Goal: Task Accomplishment & Management: Complete application form

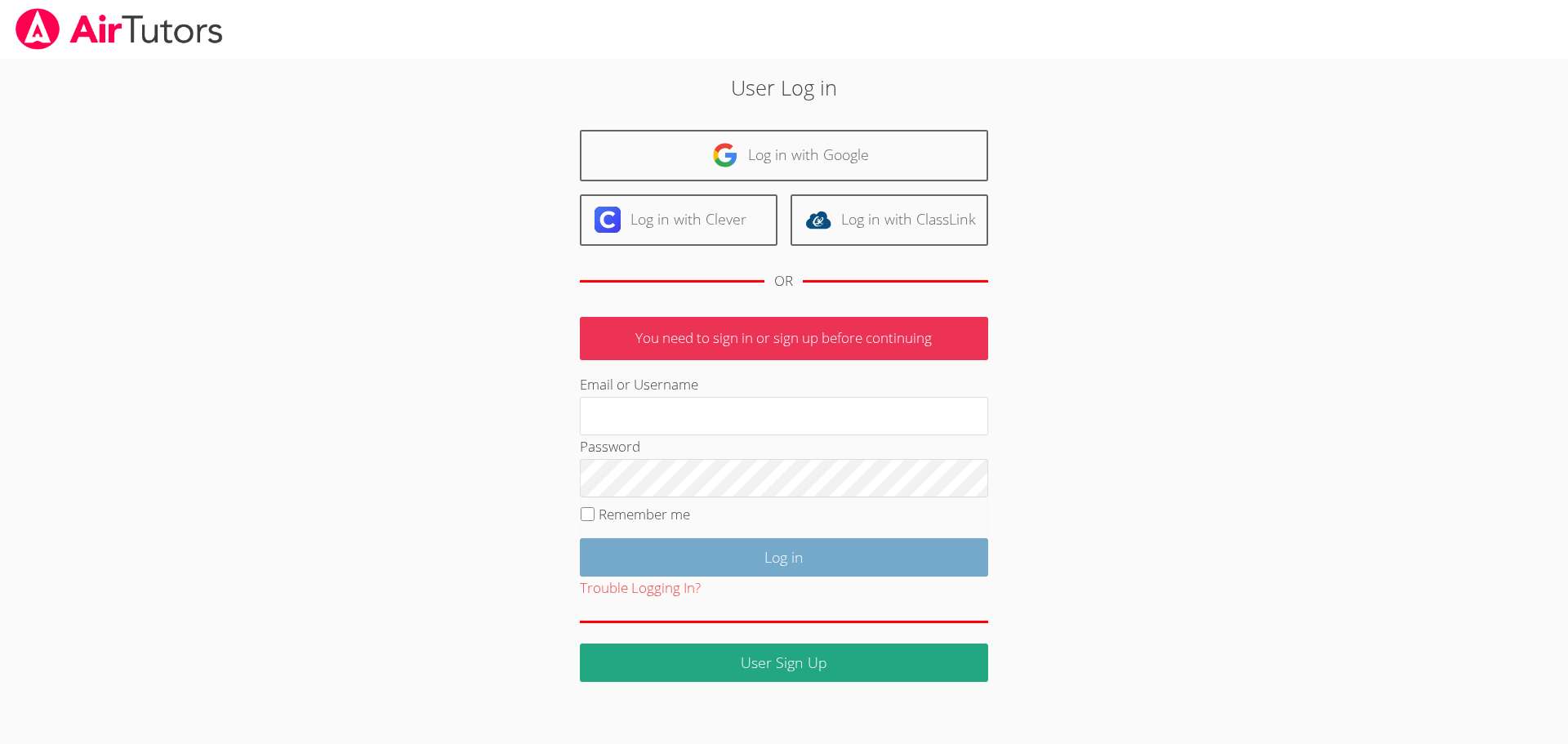
type input "[EMAIL_ADDRESS][DOMAIN_NAME]"
click at [684, 550] on input "Log in" at bounding box center [783, 556] width 408 height 38
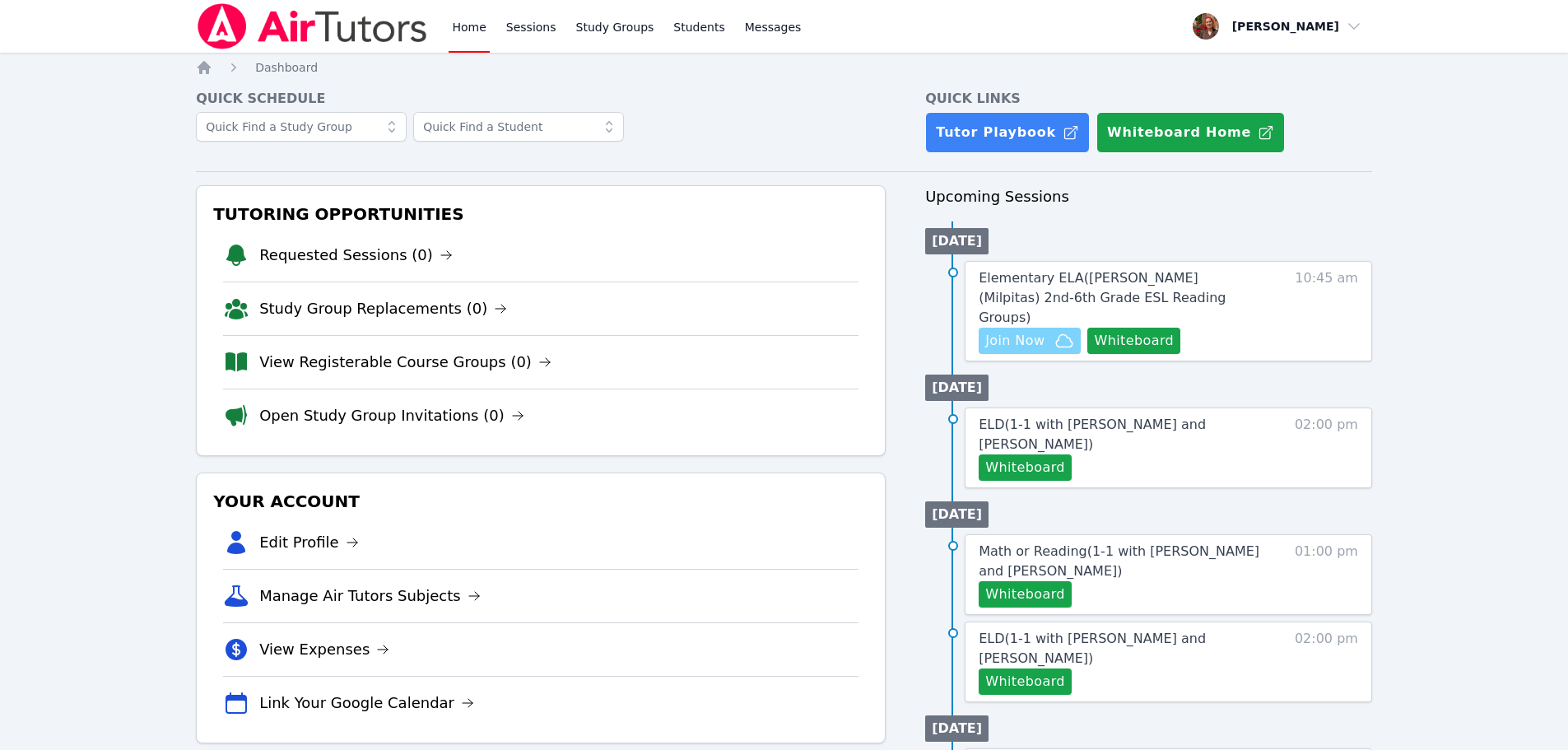
click at [1025, 331] on span "Join Now" at bounding box center [1015, 340] width 60 height 20
click at [1099, 327] on button "Whiteboard" at bounding box center [1134, 340] width 93 height 26
click at [1046, 288] on link "Elementary ELA ( Mattos (Milpitas) 2nd-6th Grade ESL Reading Groups )" at bounding box center [1120, 299] width 284 height 60
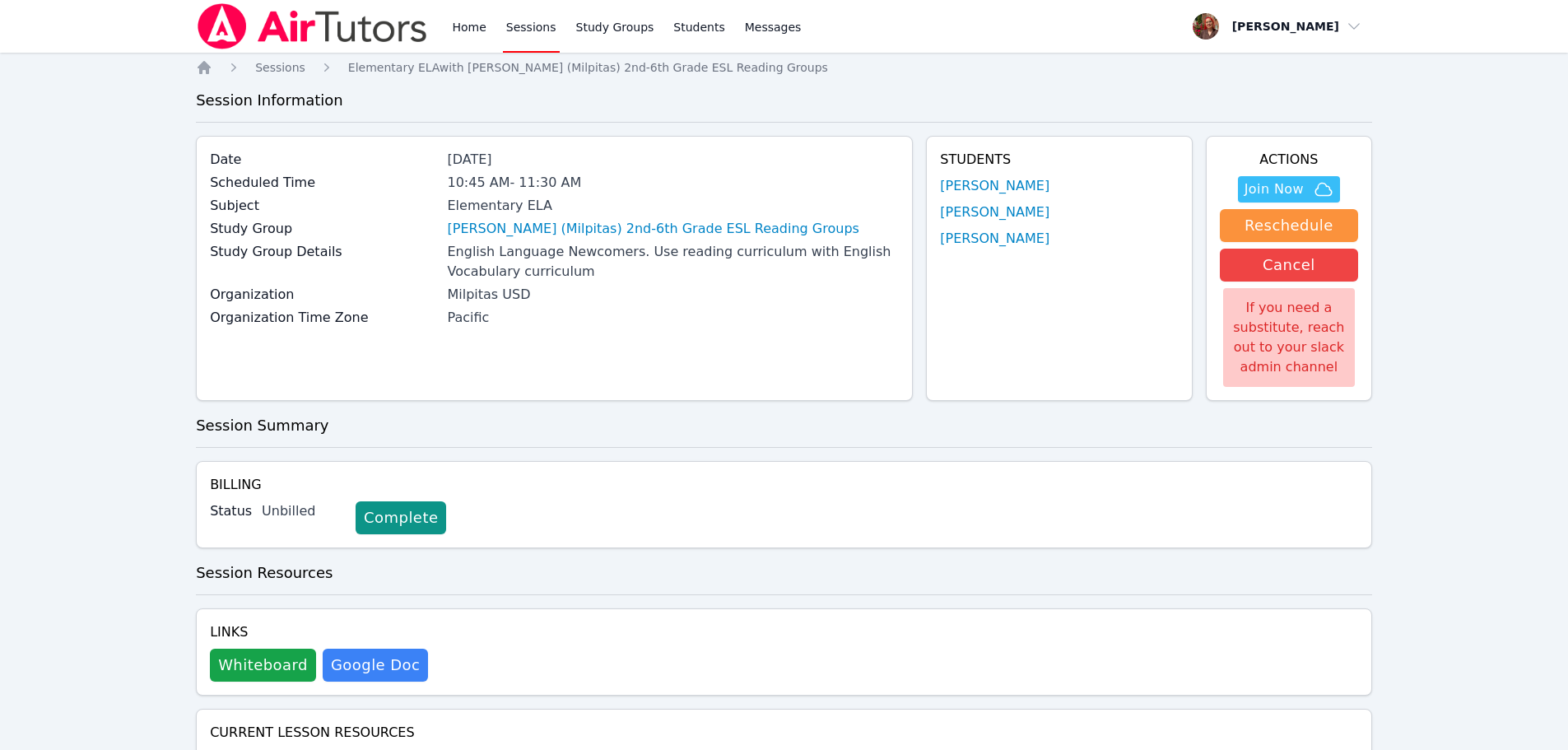
click at [341, 4] on img at bounding box center [312, 26] width 233 height 46
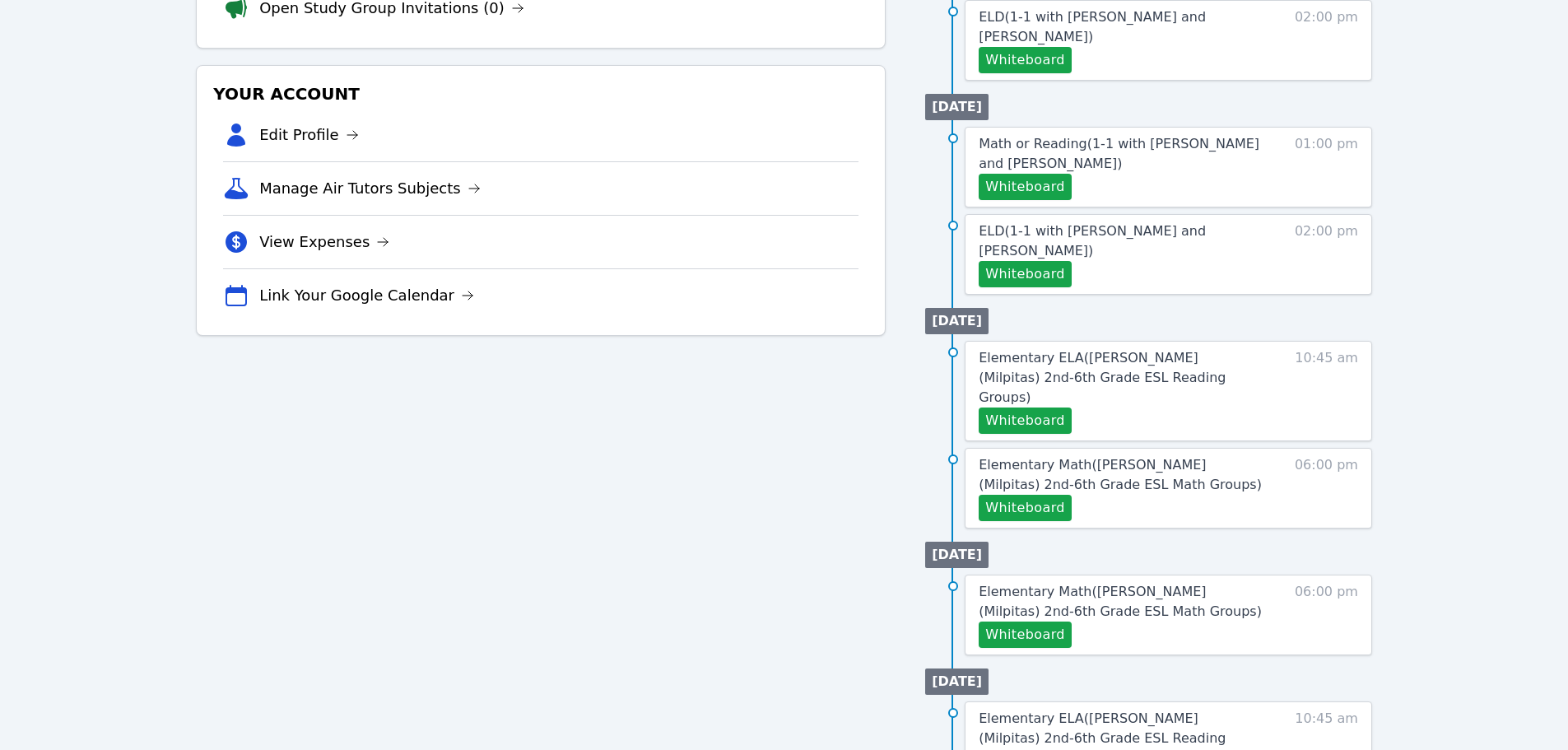
scroll to position [411, 0]
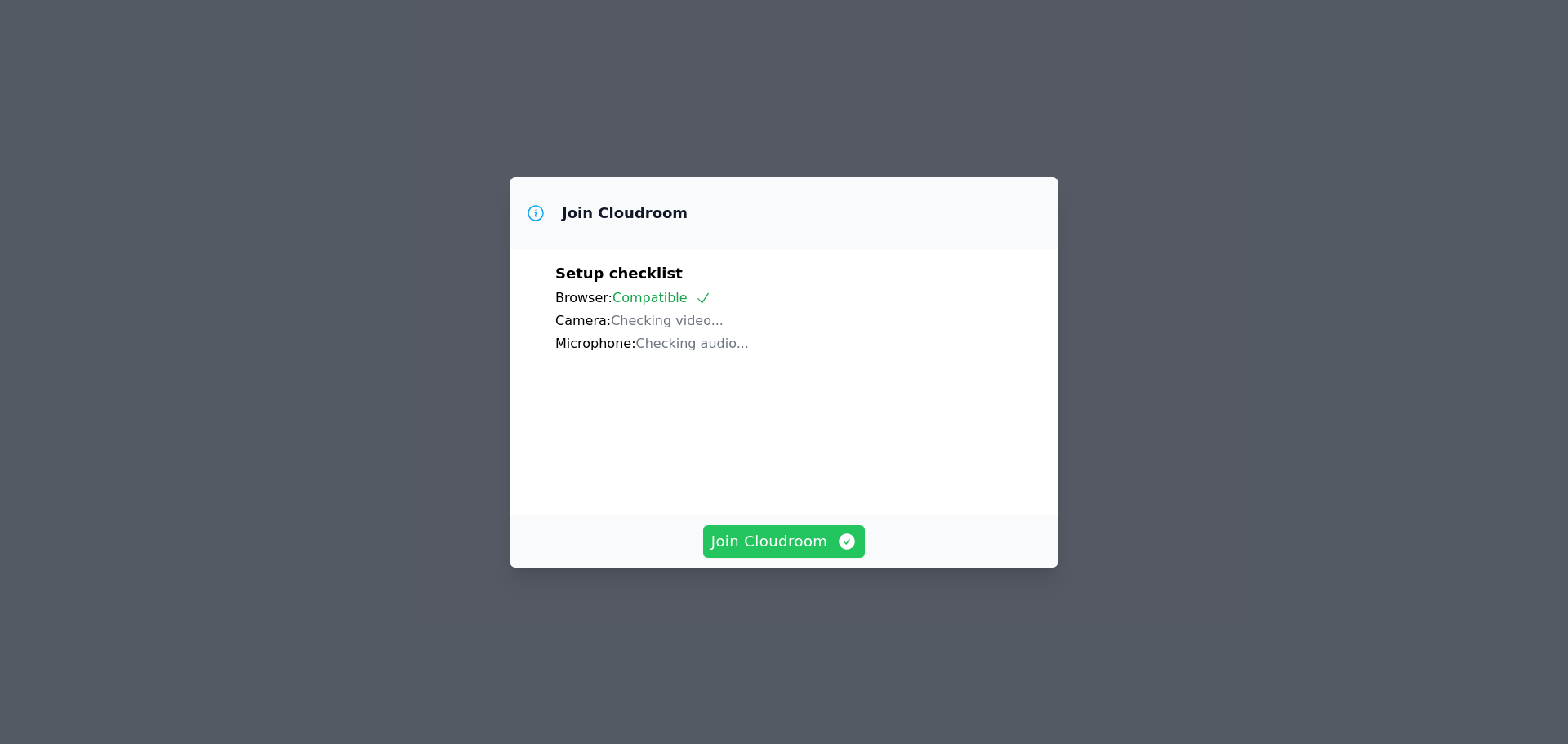
click at [799, 552] on span "Join Cloudroom" at bounding box center [784, 541] width 146 height 23
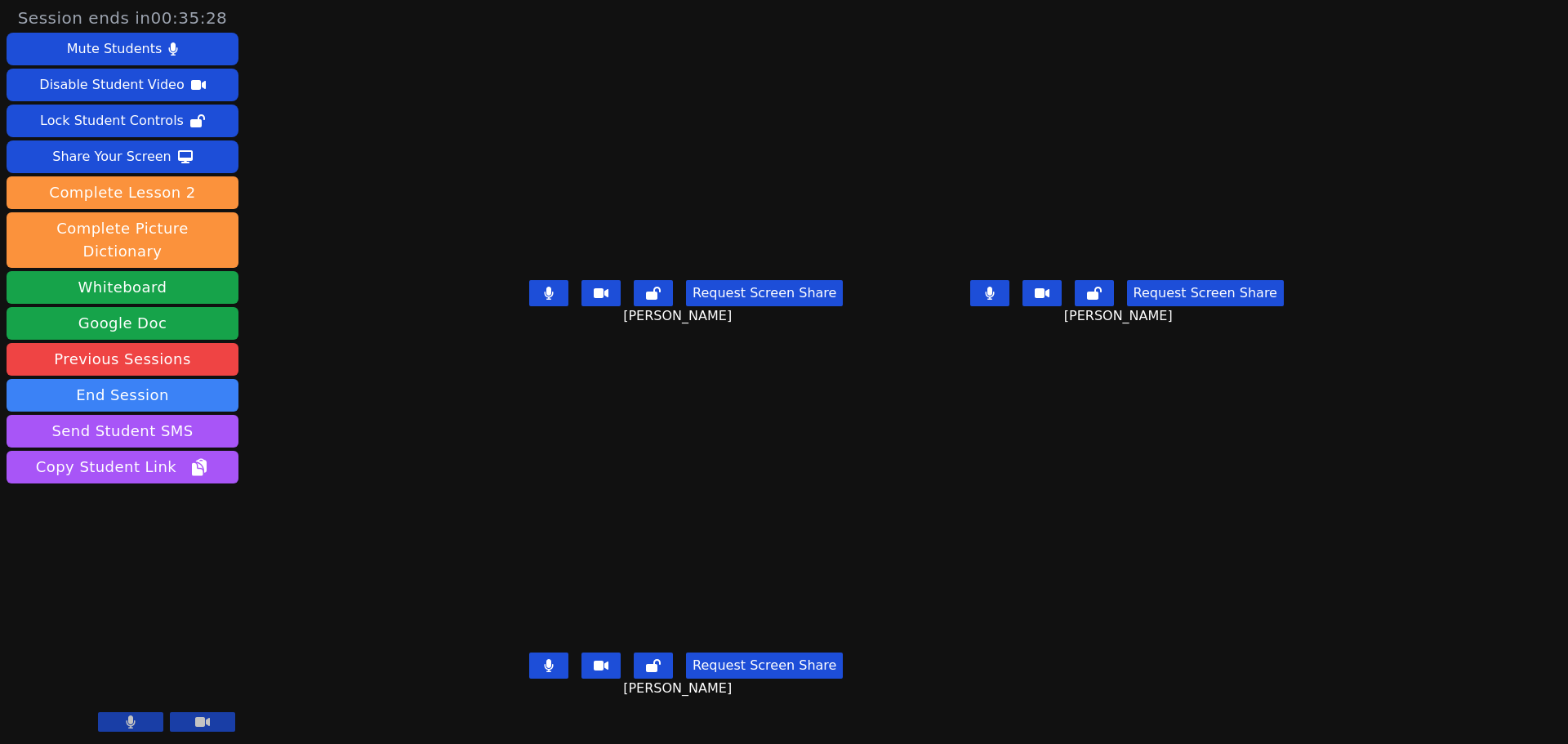
click at [733, 306] on button "Request Screen Share" at bounding box center [764, 293] width 156 height 26
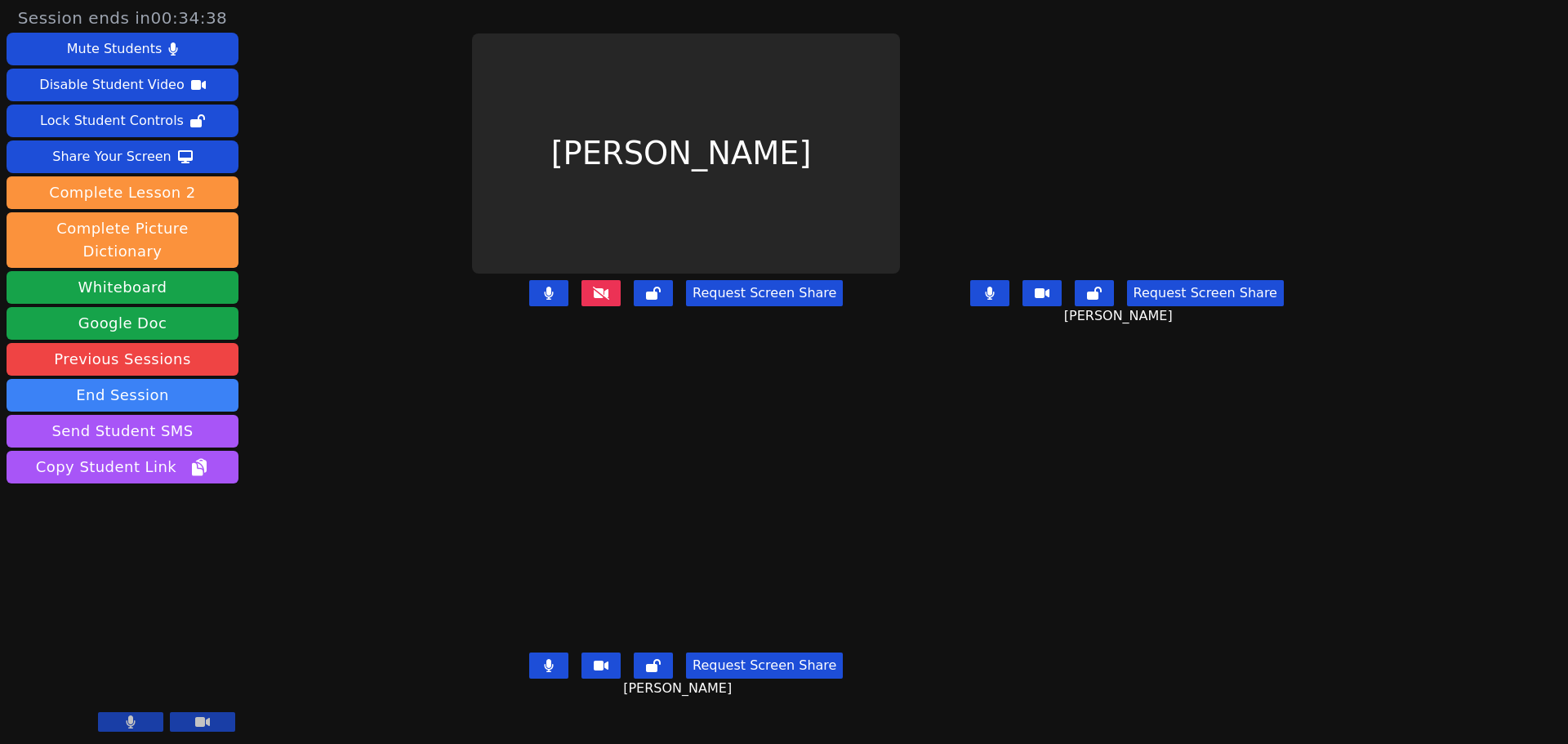
click at [581, 306] on button at bounding box center [601, 293] width 39 height 26
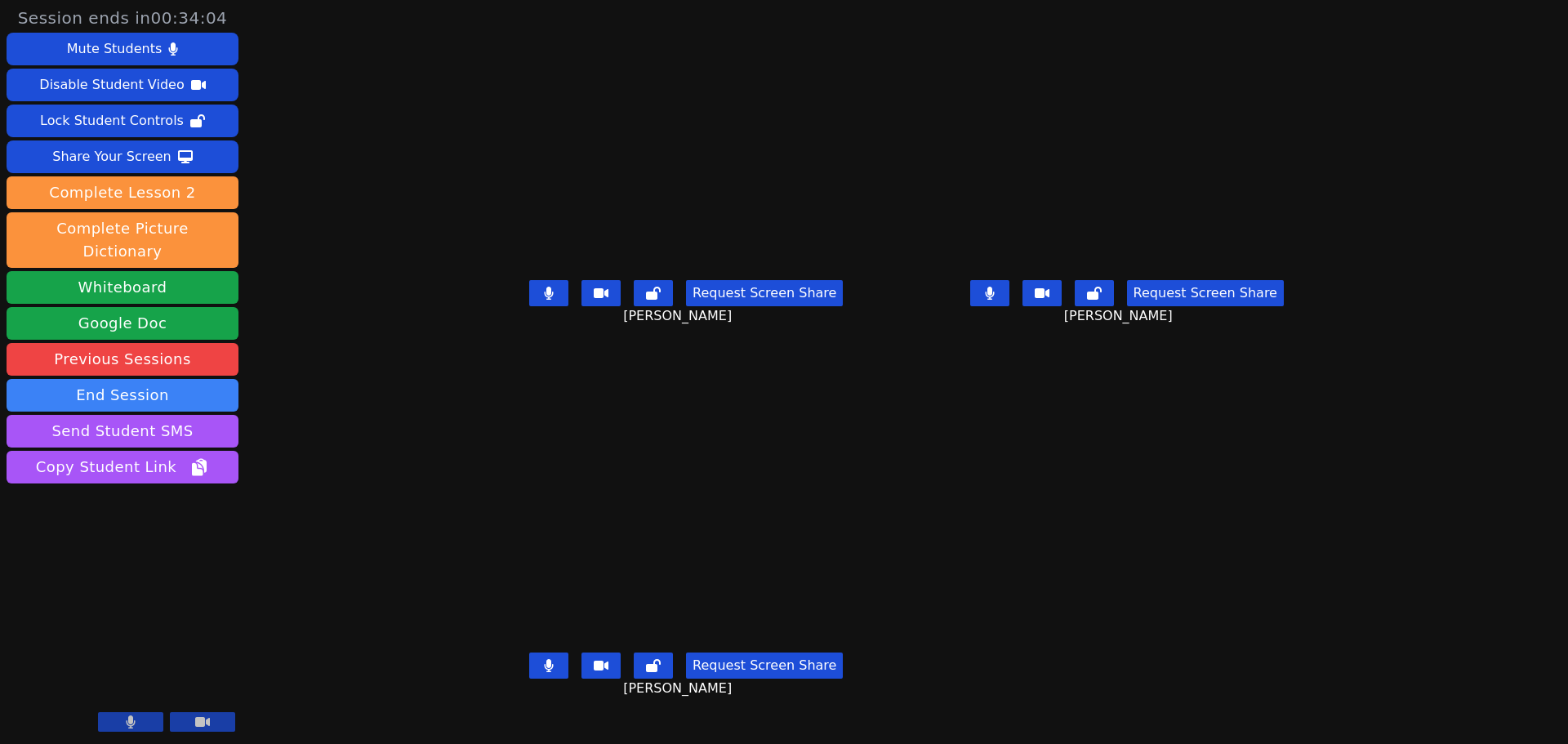
click at [686, 306] on button "Request Screen Share" at bounding box center [764, 293] width 156 height 26
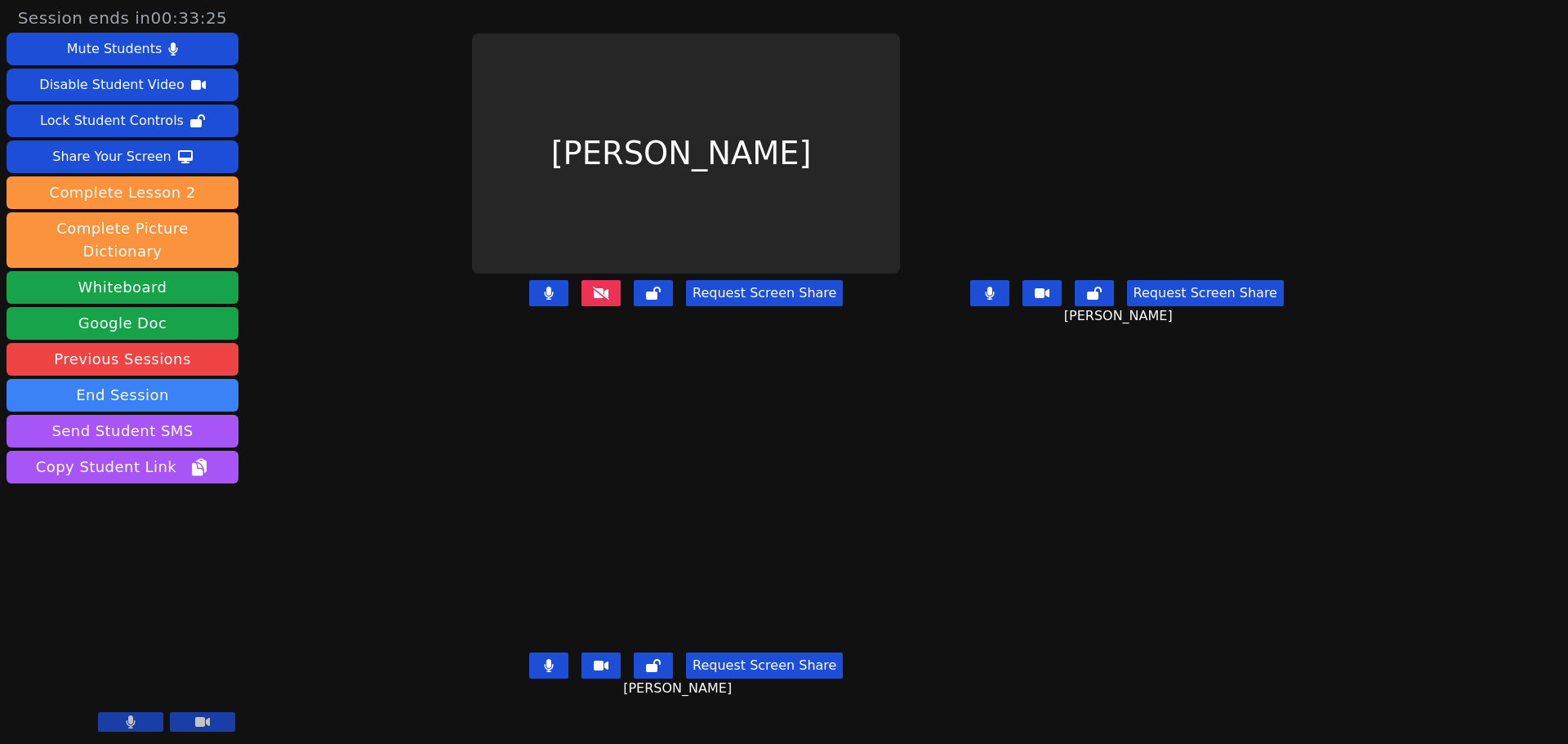
drag, startPoint x: 668, startPoint y: 335, endPoint x: 644, endPoint y: 357, distance: 32.6
click at [644, 339] on div "Request Screen Share" at bounding box center [686, 306] width 428 height 66
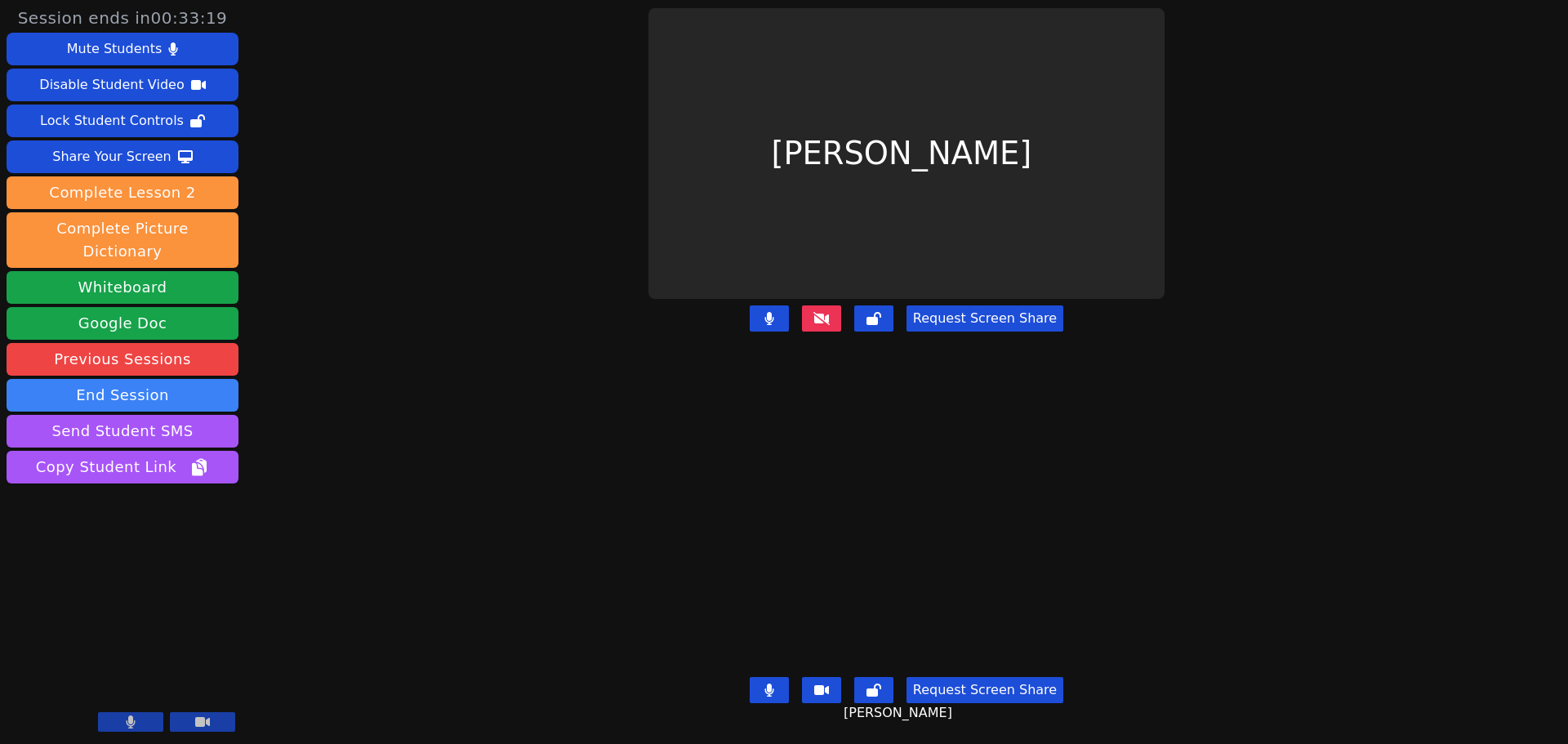
click at [825, 311] on icon at bounding box center [822, 317] width 17 height 13
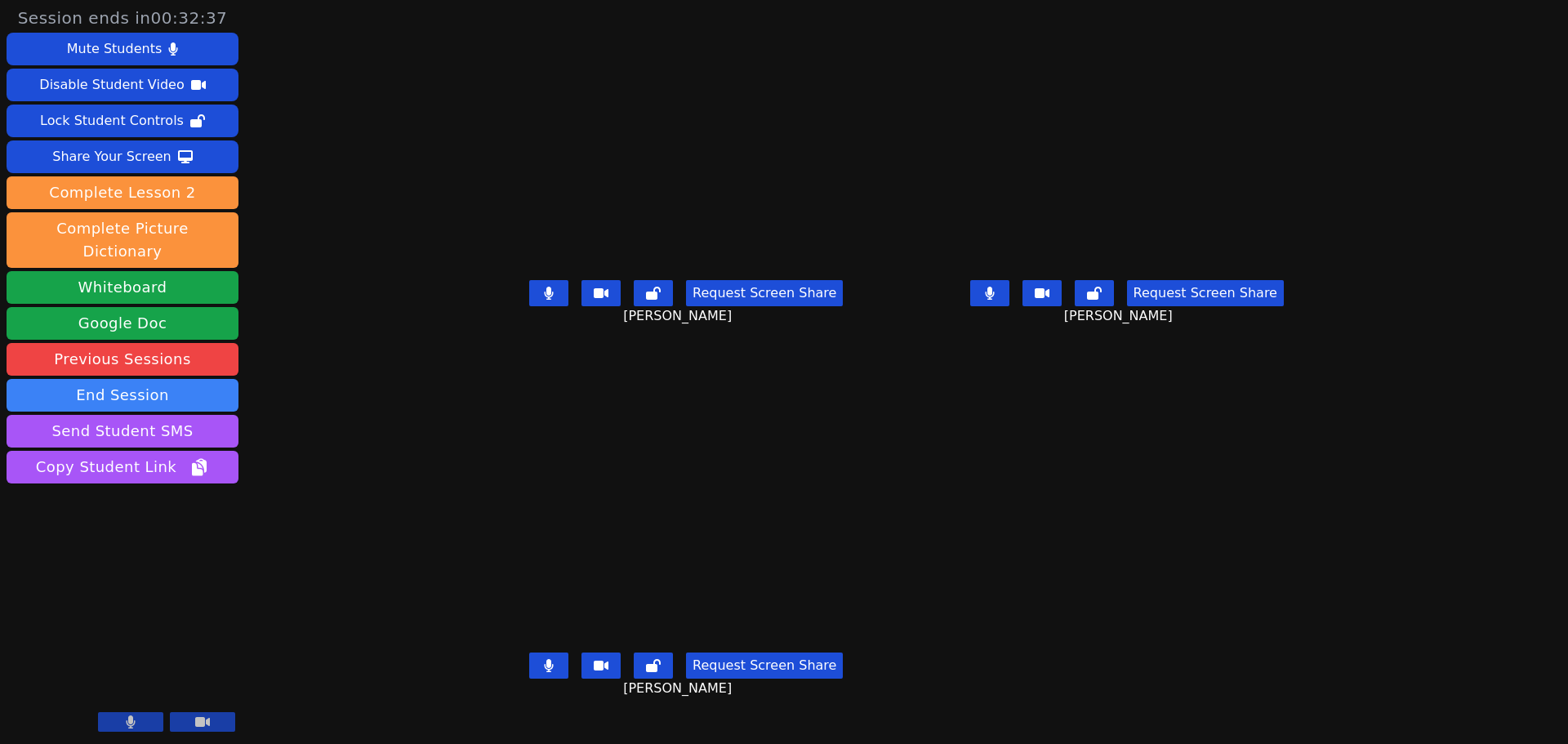
click at [134, 137] on div "Mute Students Disable Student Video Lock Student Controls Share Your Screen dow…" at bounding box center [122, 259] width 232 height 454
click at [124, 151] on div "Share Your Screen" at bounding box center [111, 156] width 119 height 26
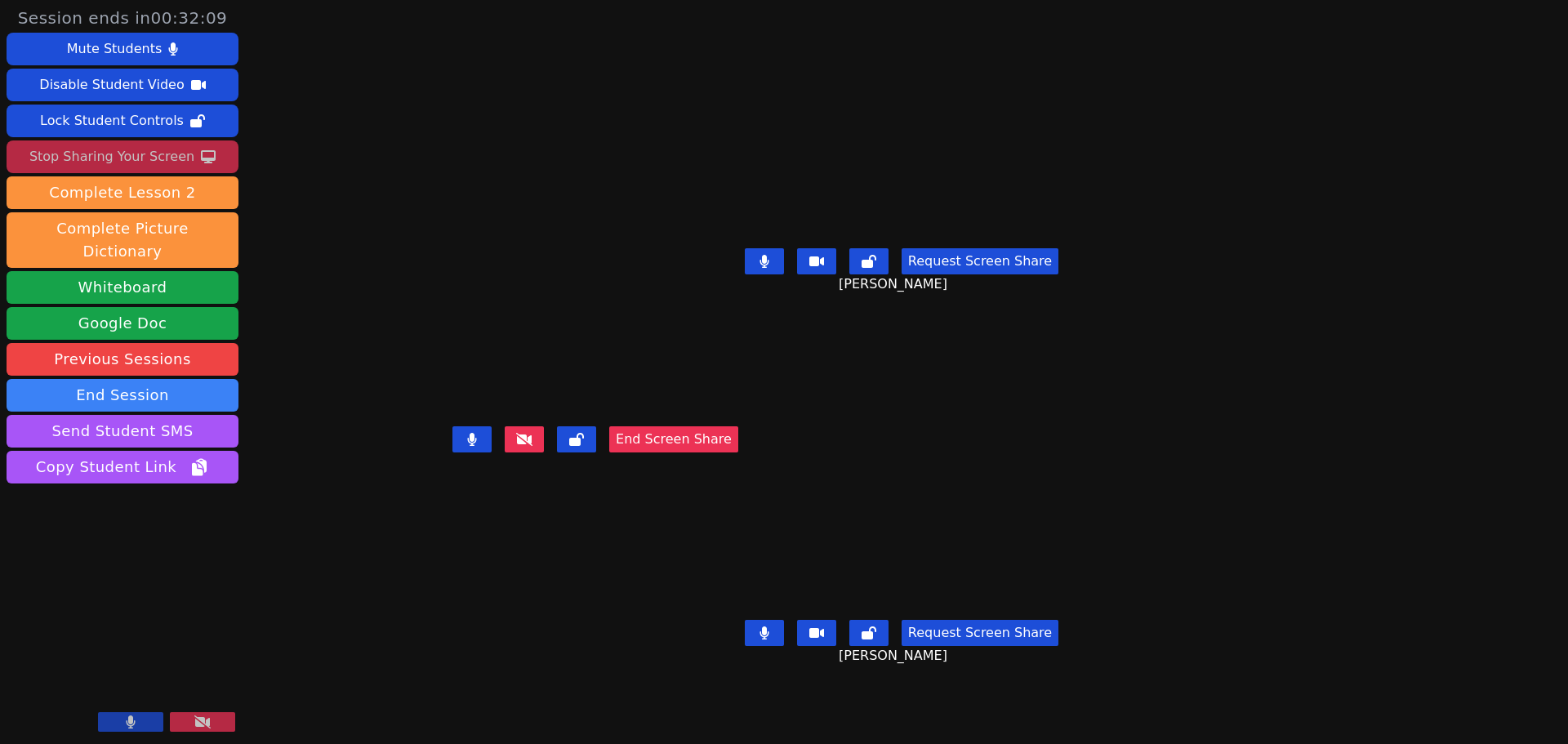
click at [532, 446] on icon at bounding box center [525, 440] width 17 height 13
click at [739, 453] on button "End Screen Share" at bounding box center [673, 440] width 129 height 26
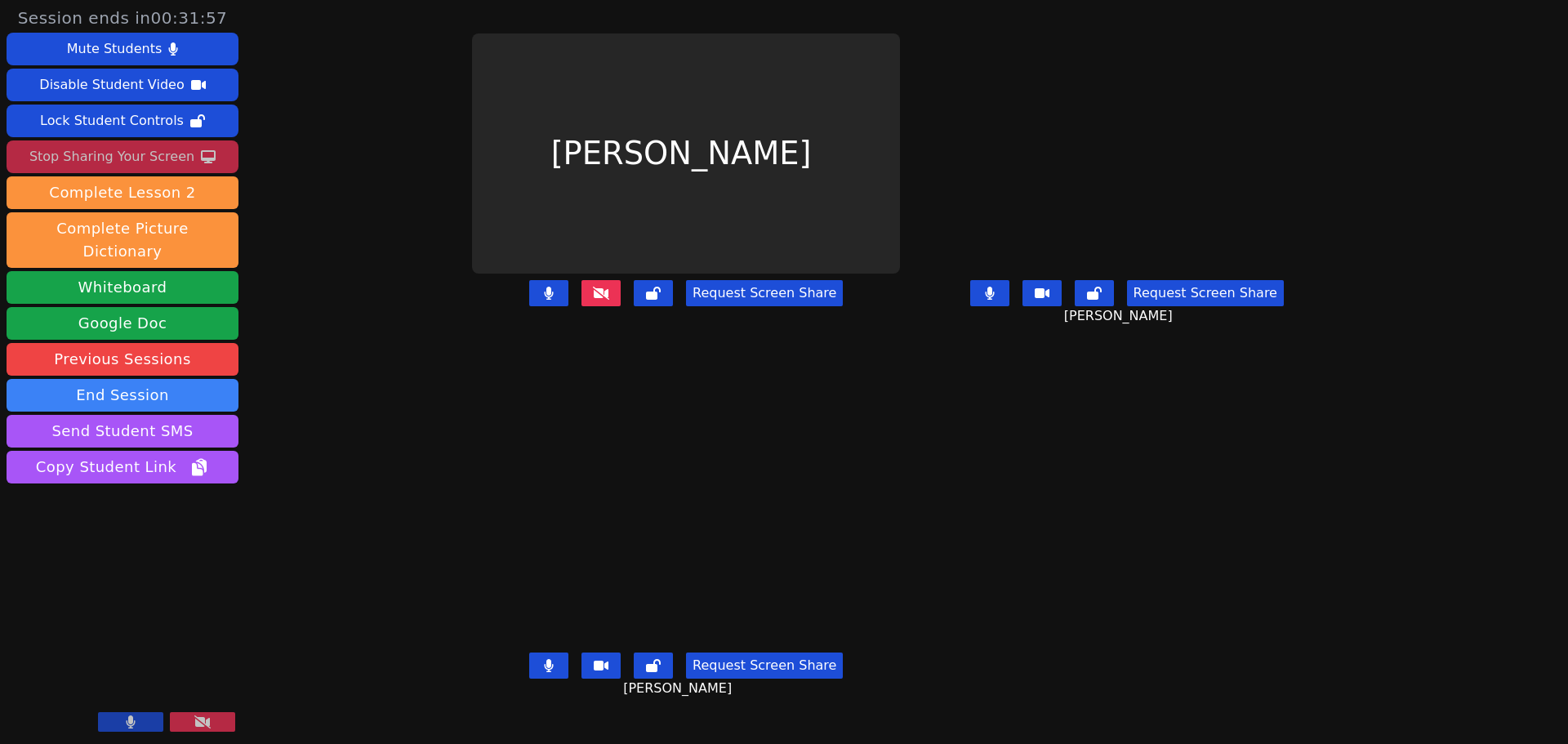
click at [593, 300] on icon at bounding box center [602, 293] width 17 height 13
click at [581, 306] on button at bounding box center [601, 293] width 39 height 26
click at [593, 300] on icon at bounding box center [602, 293] width 17 height 13
click at [544, 339] on div "Request Screen Share" at bounding box center [686, 306] width 428 height 66
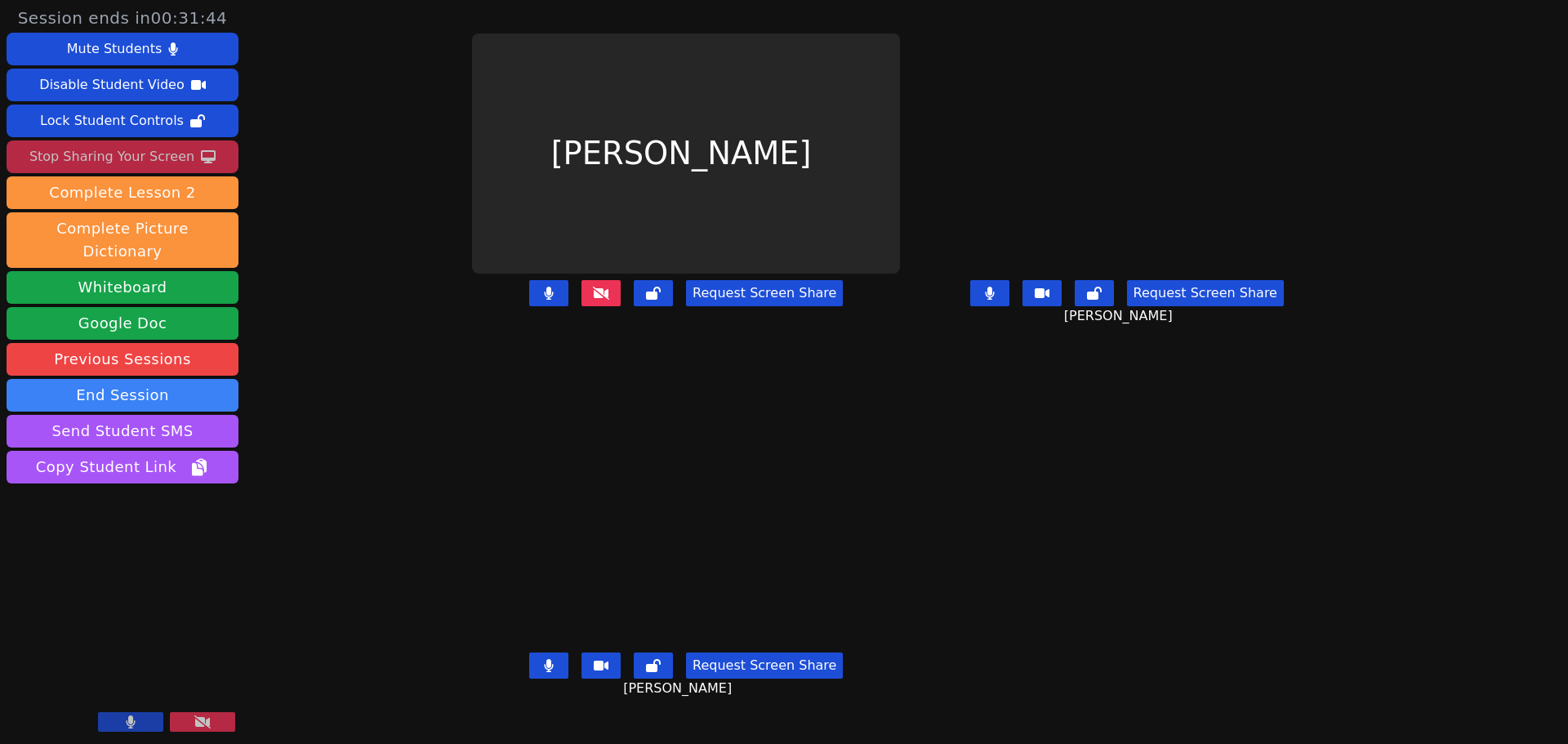
click at [581, 306] on button at bounding box center [601, 293] width 39 height 26
click at [119, 271] on button "Whiteboard" at bounding box center [122, 287] width 232 height 32
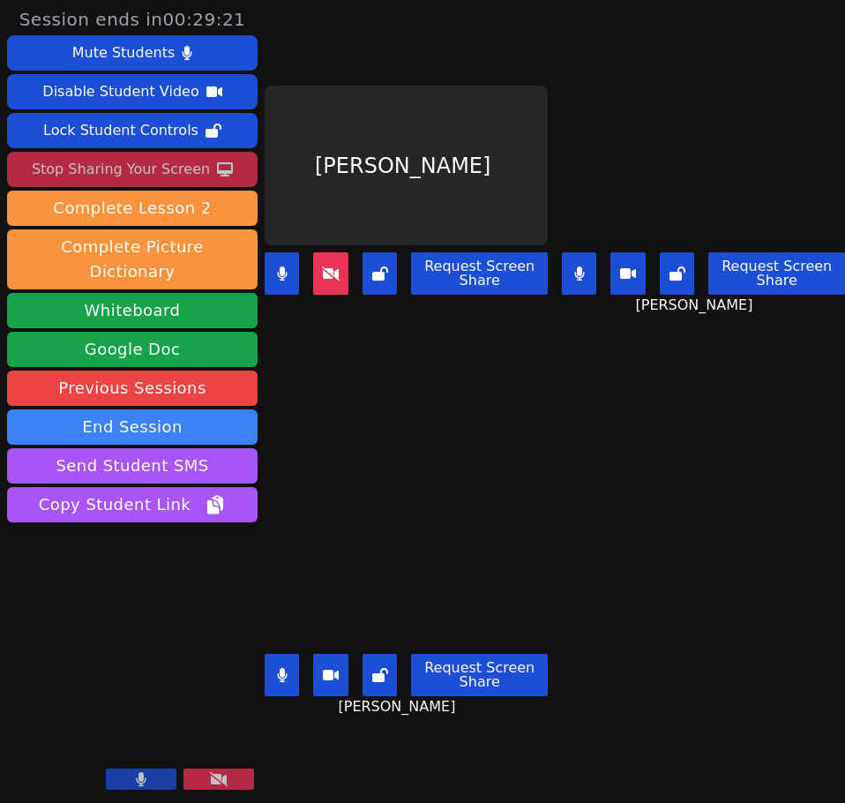
click at [144, 162] on div "Stop Sharing Your Screen" at bounding box center [121, 169] width 178 height 28
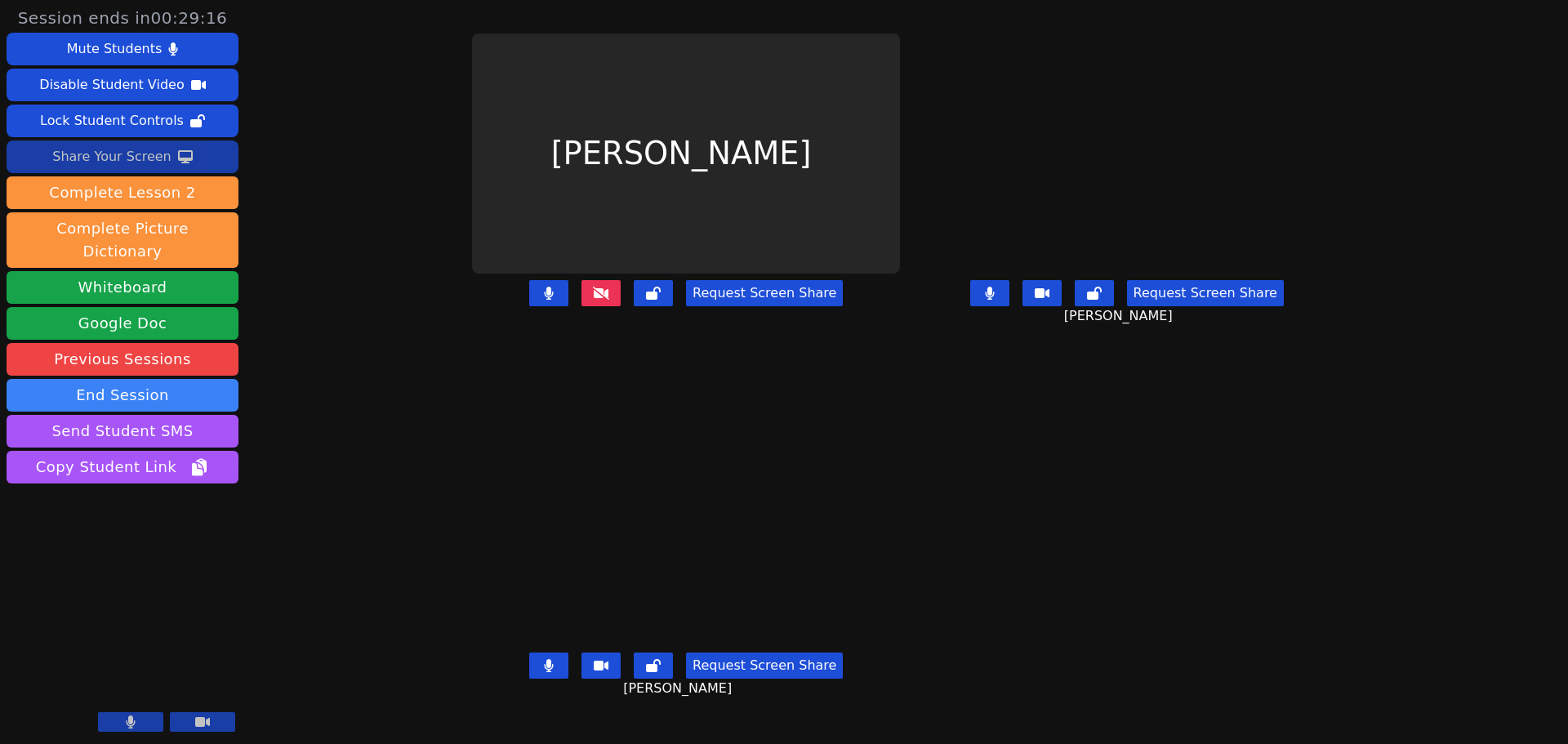
click at [581, 306] on button at bounding box center [601, 293] width 39 height 26
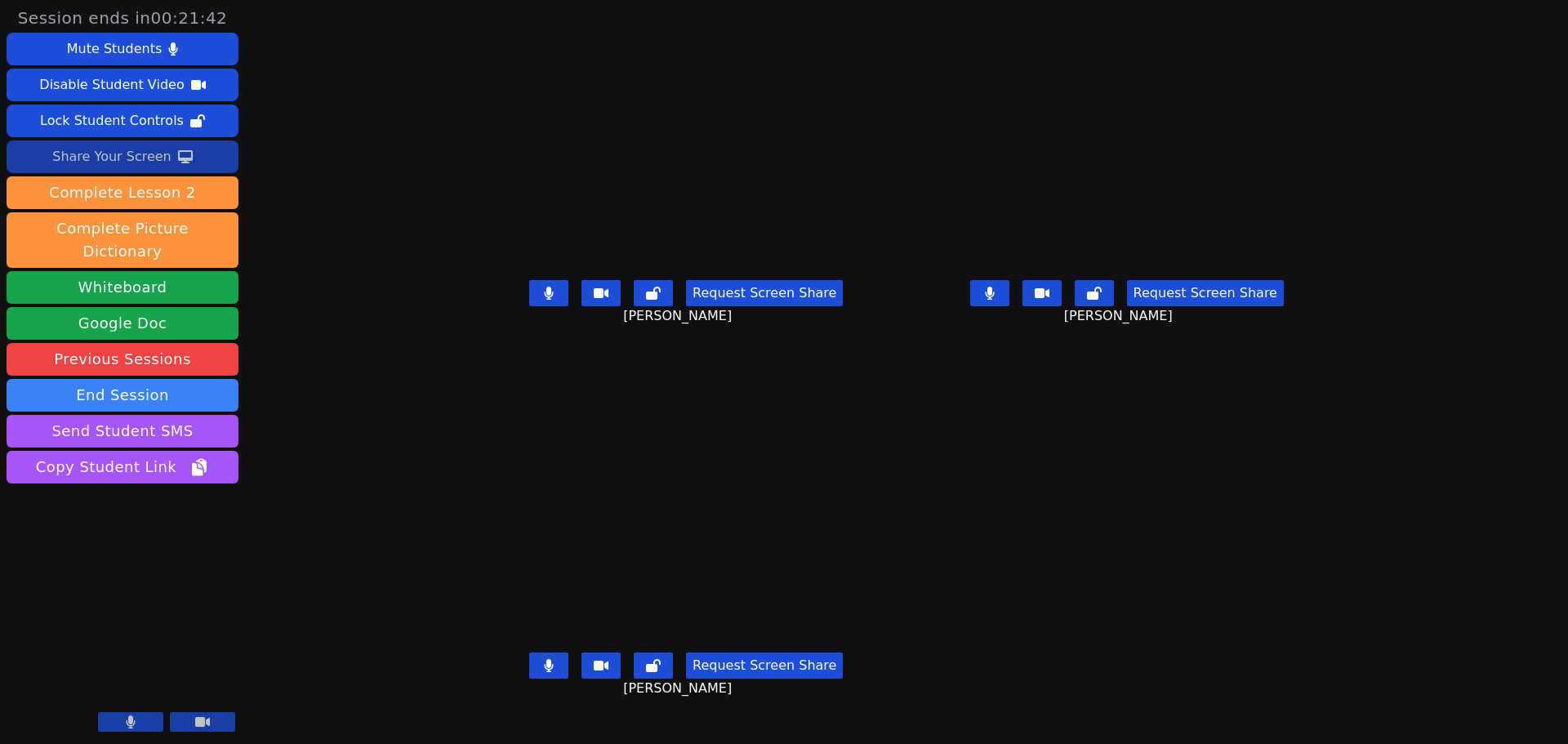
click at [544, 672] on icon at bounding box center [549, 665] width 10 height 13
click at [529, 306] on button at bounding box center [549, 293] width 39 height 26
click at [1010, 306] on button at bounding box center [989, 293] width 39 height 26
click at [529, 306] on button at bounding box center [549, 293] width 39 height 26
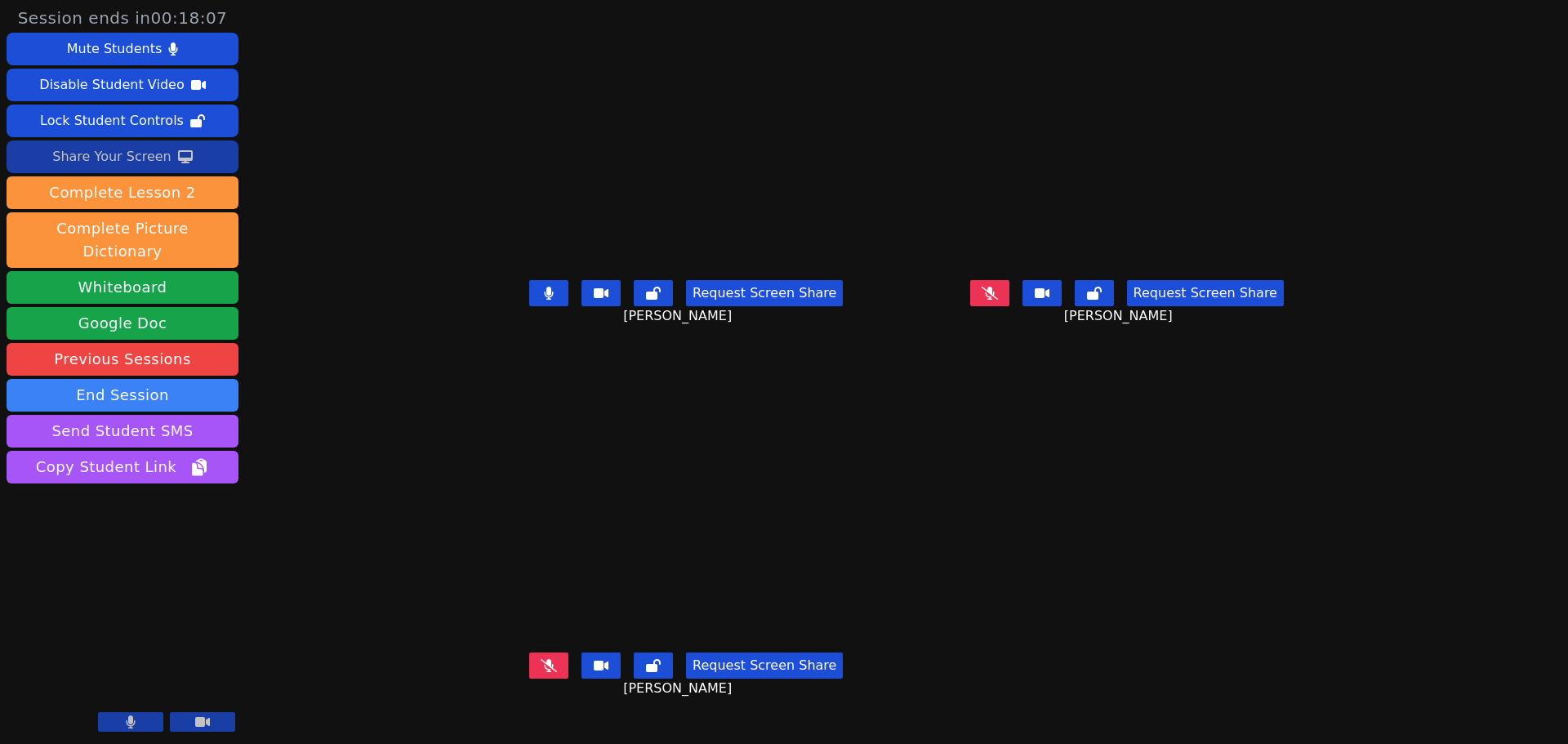
drag, startPoint x: 1055, startPoint y: 308, endPoint x: 958, endPoint y: 341, distance: 102.5
click at [998, 300] on icon at bounding box center [990, 293] width 17 height 13
click at [541, 672] on icon at bounding box center [549, 665] width 17 height 13
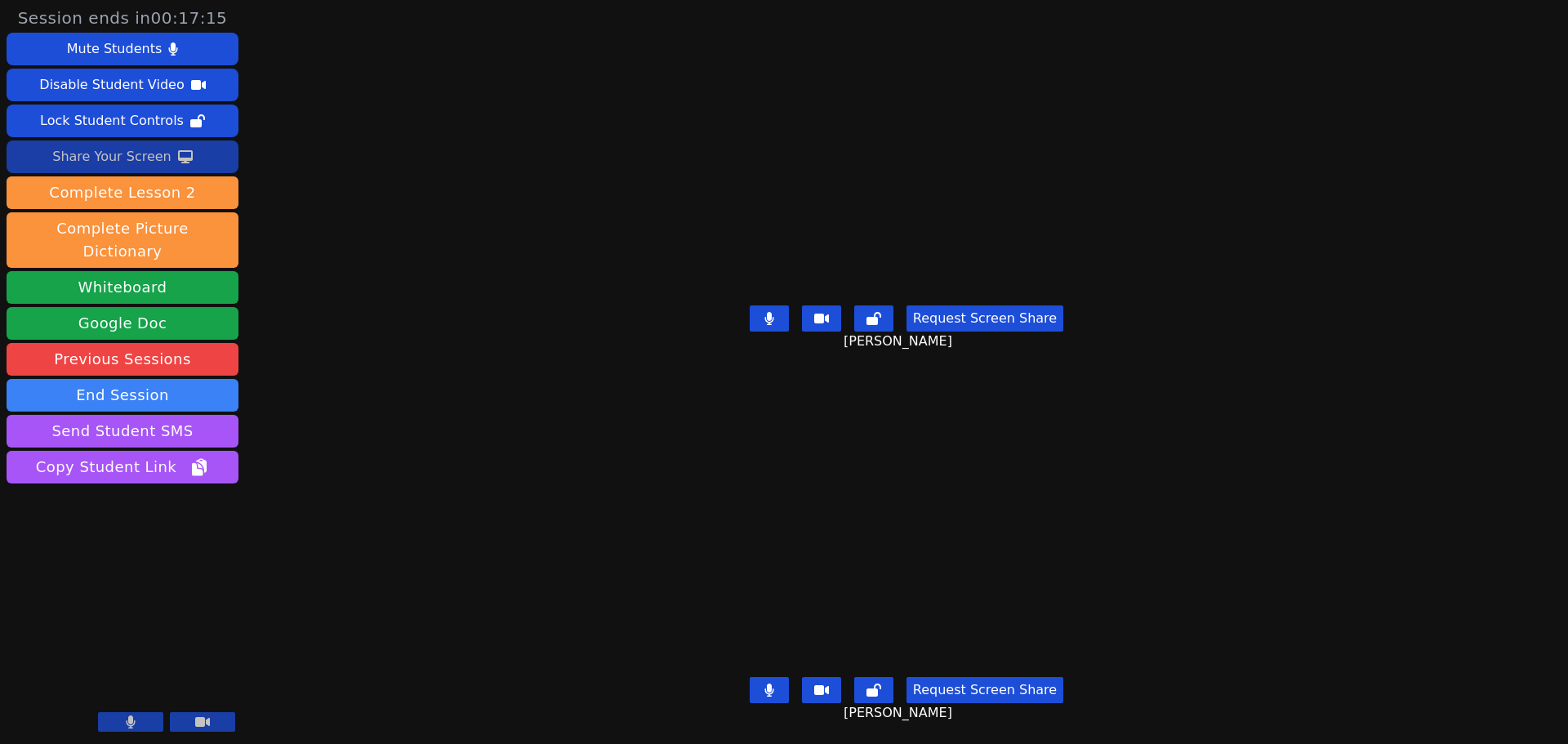
scroll to position [0, 0]
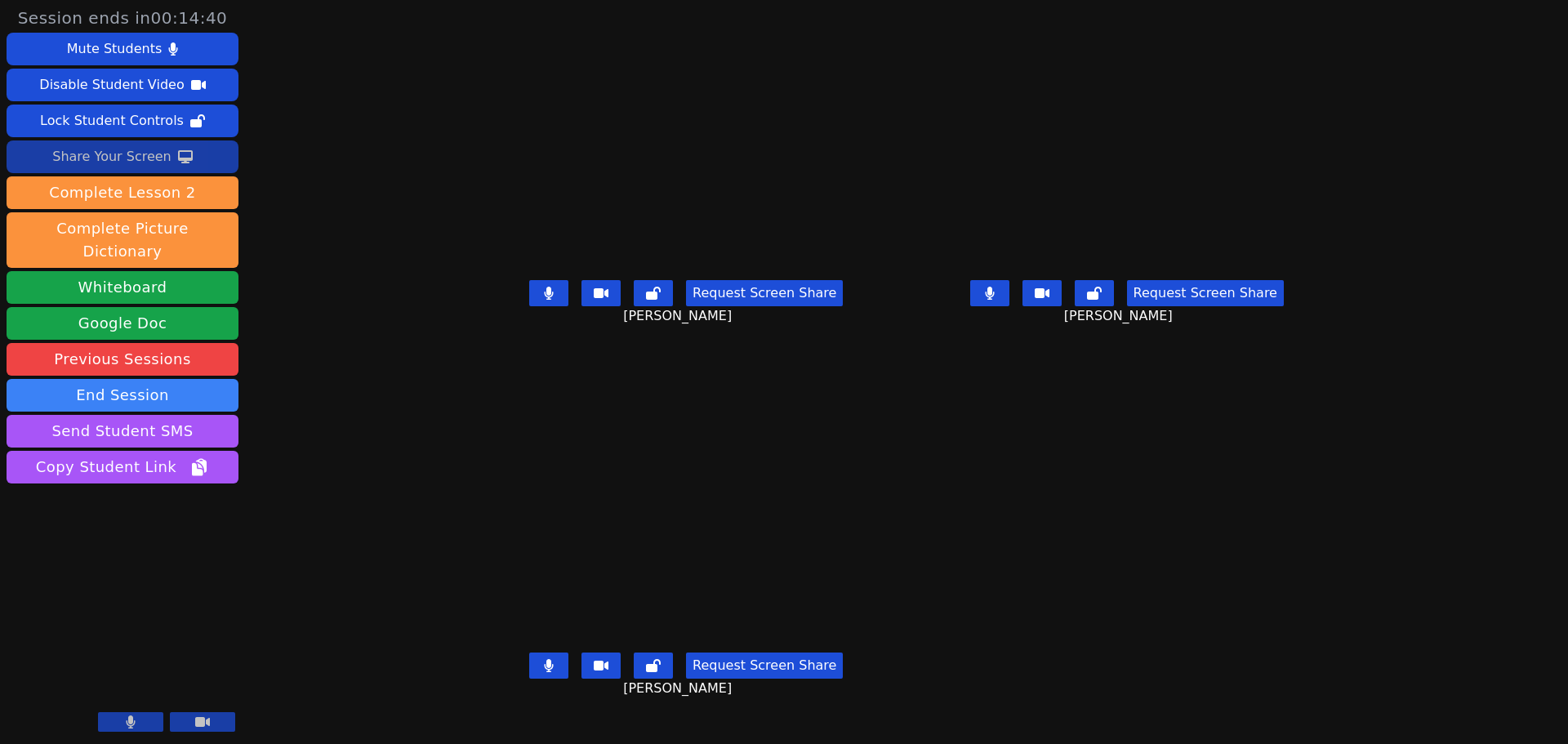
click at [529, 306] on button at bounding box center [549, 293] width 39 height 26
click at [529, 678] on button at bounding box center [549, 665] width 39 height 26
click at [1010, 306] on button at bounding box center [989, 293] width 39 height 26
click at [529, 306] on button at bounding box center [549, 293] width 39 height 26
click at [998, 300] on icon at bounding box center [990, 293] width 17 height 13
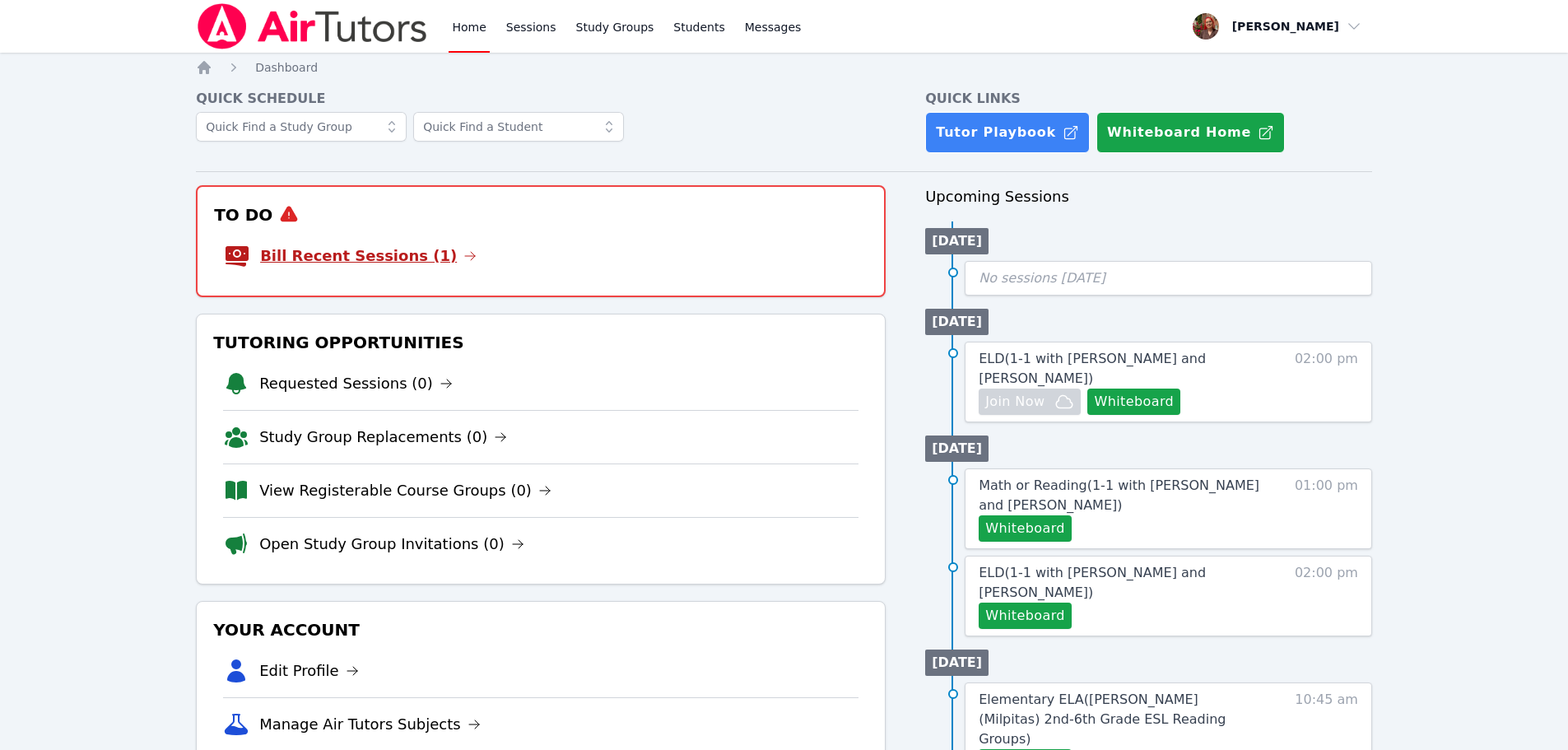
click at [344, 247] on link "Bill Recent Sessions (1)" at bounding box center [368, 256] width 216 height 23
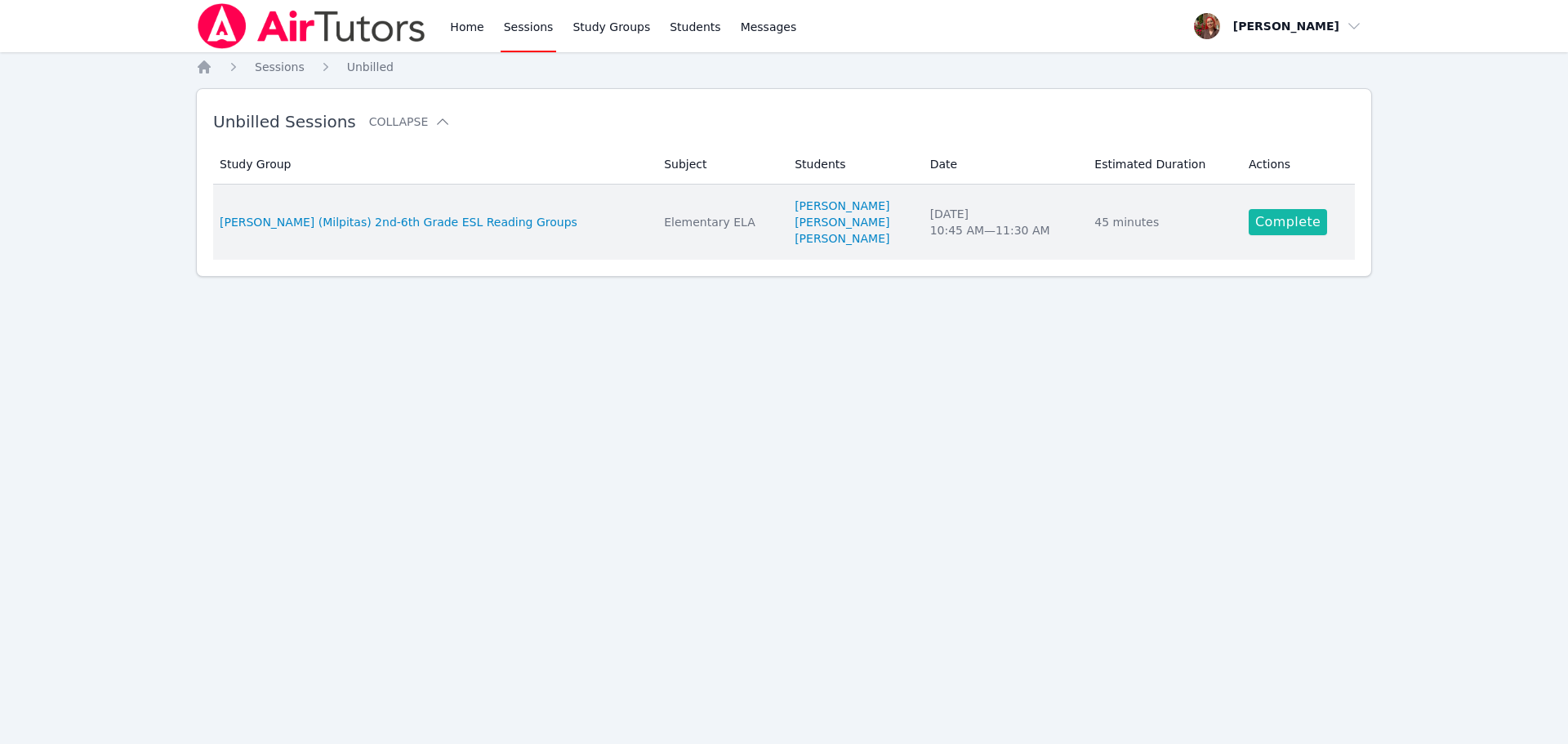
click at [1288, 220] on link "Complete" at bounding box center [1288, 222] width 79 height 26
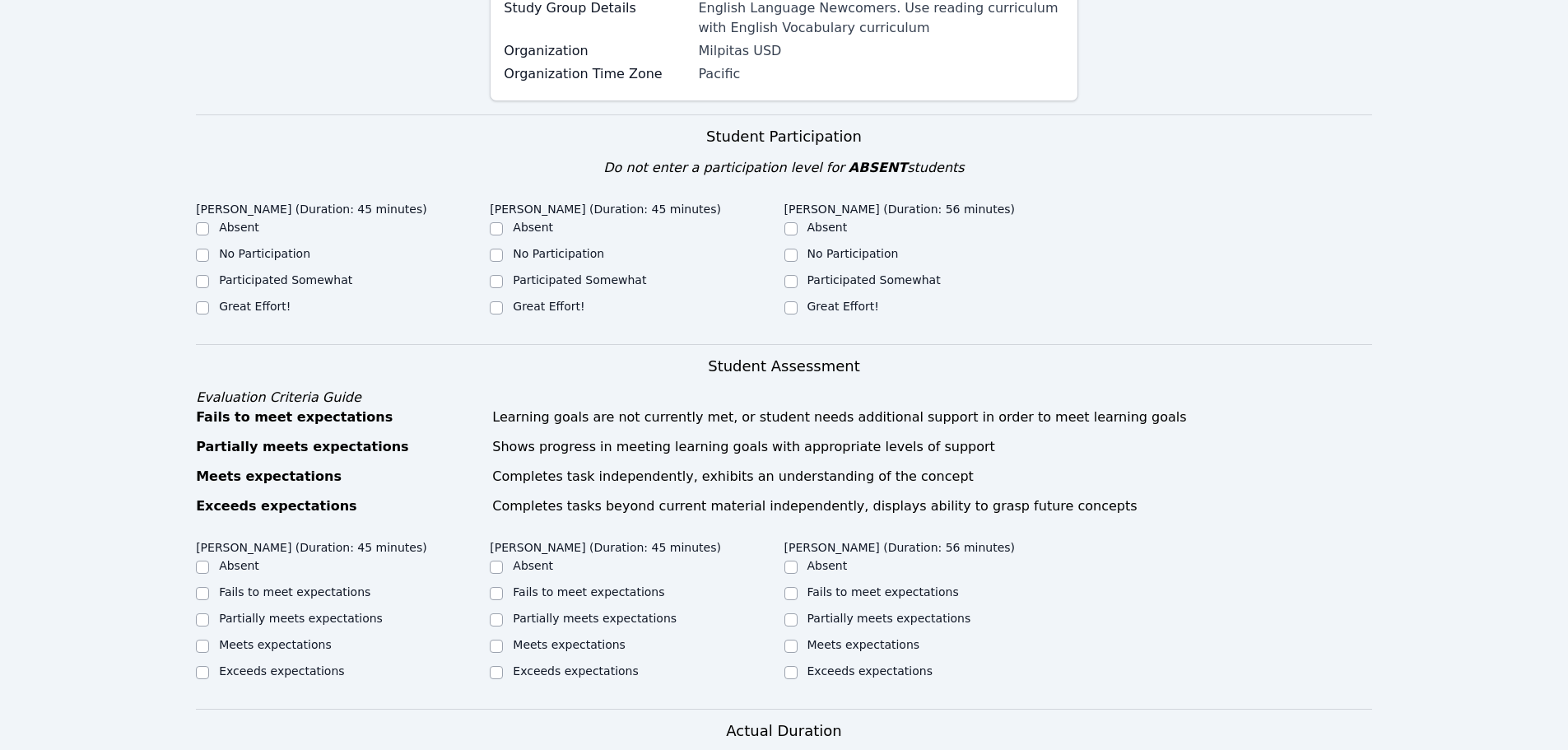
scroll to position [329, 0]
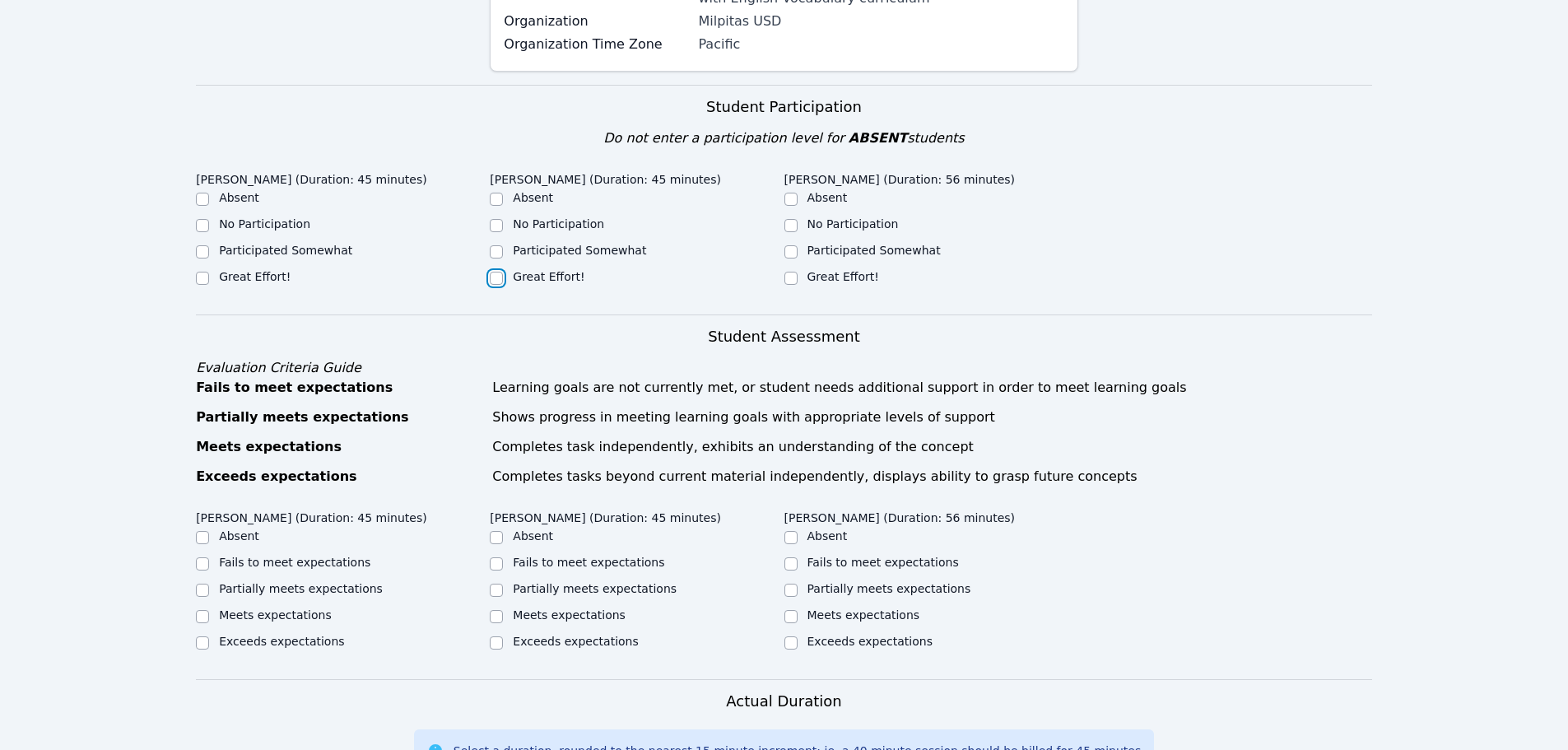
click at [498, 271] on input "Great Effort!" at bounding box center [496, 278] width 13 height 13
checkbox input "true"
click at [201, 271] on input "Great Effort!" at bounding box center [202, 278] width 13 height 13
checkbox input "true"
click at [784, 271] on input "Great Effort!" at bounding box center [791, 278] width 13 height 13
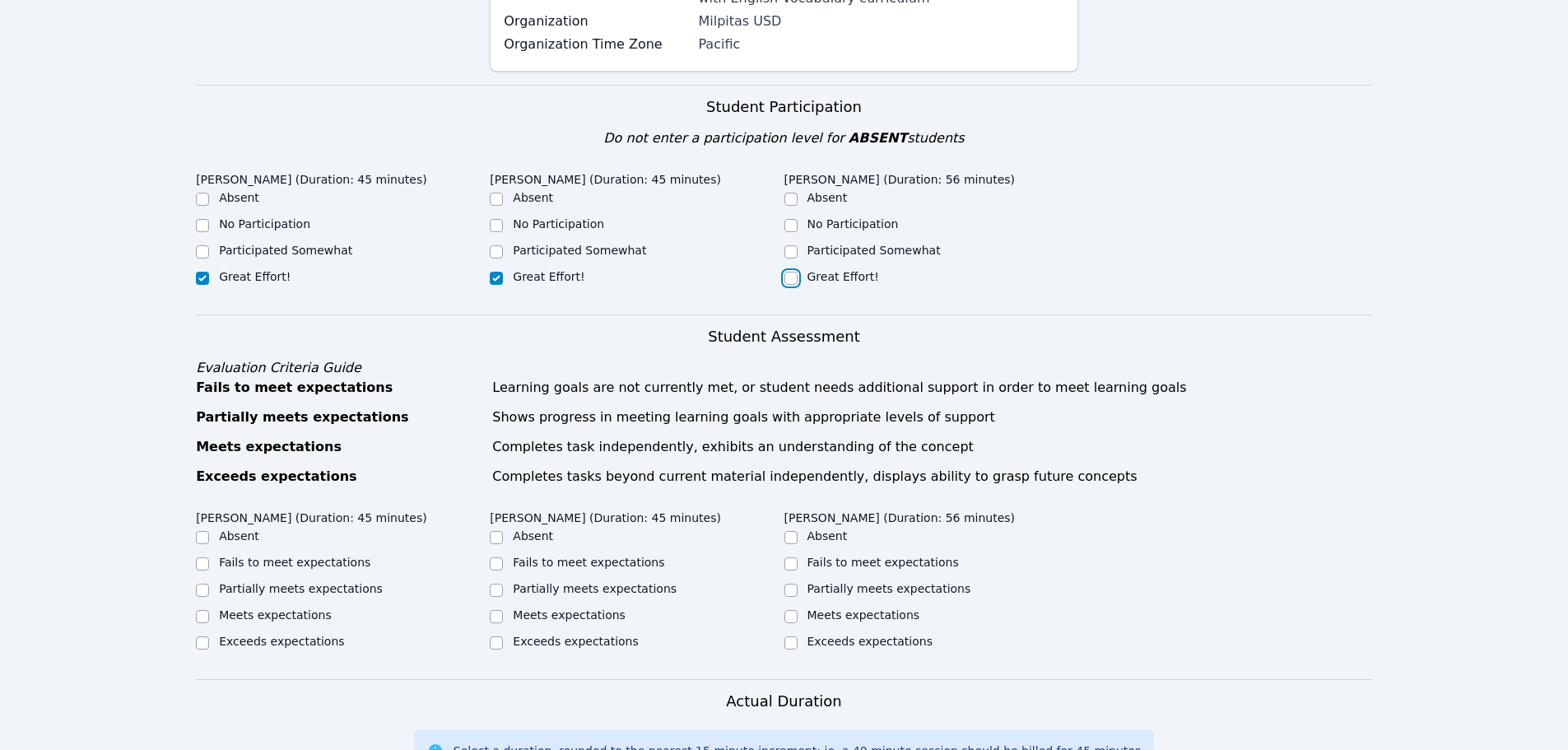
checkbox input "true"
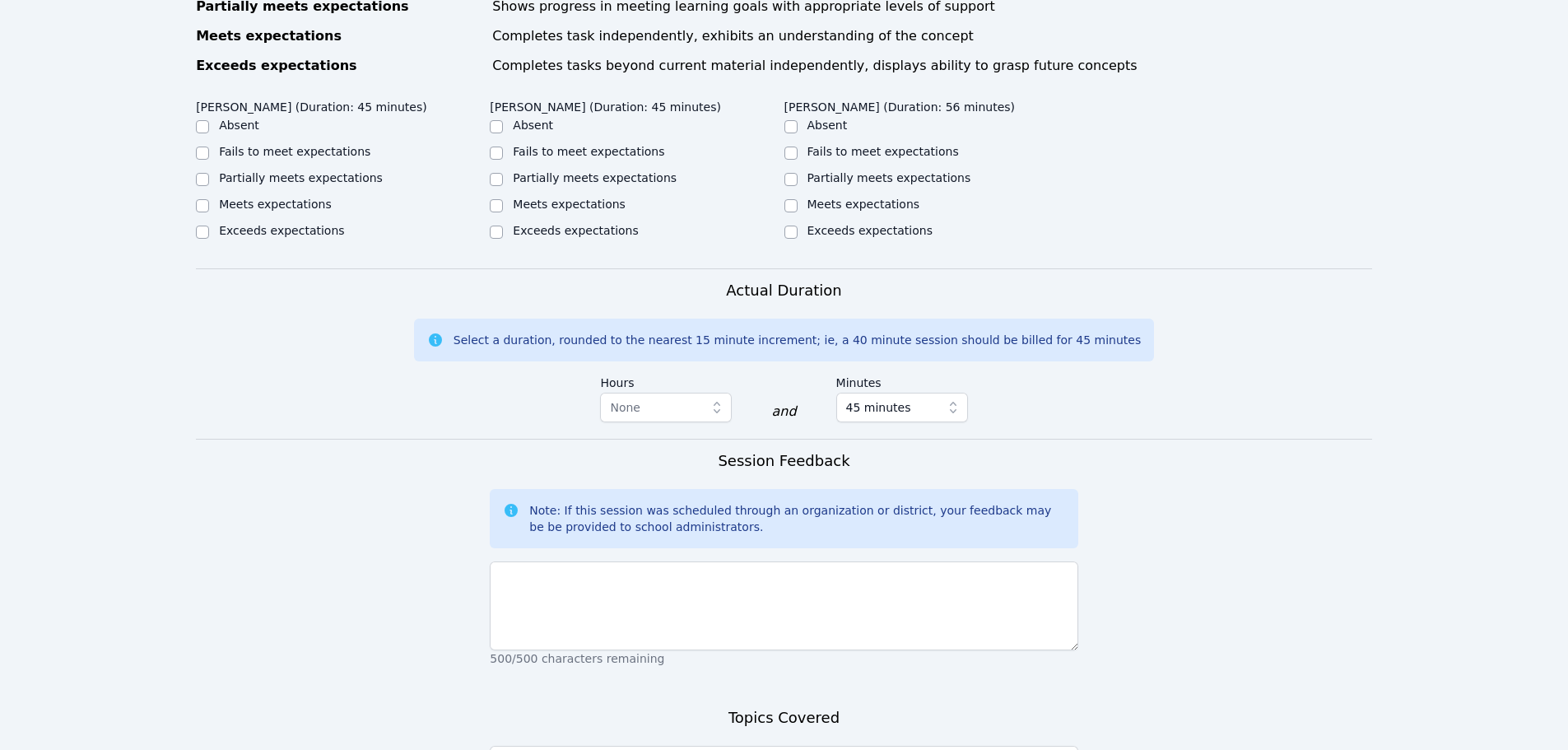
scroll to position [741, 0]
click at [204, 199] on input "Meets expectations" at bounding box center [202, 205] width 13 height 13
checkbox input "true"
click at [499, 199] on input "Meets expectations" at bounding box center [496, 205] width 13 height 13
checkbox input "true"
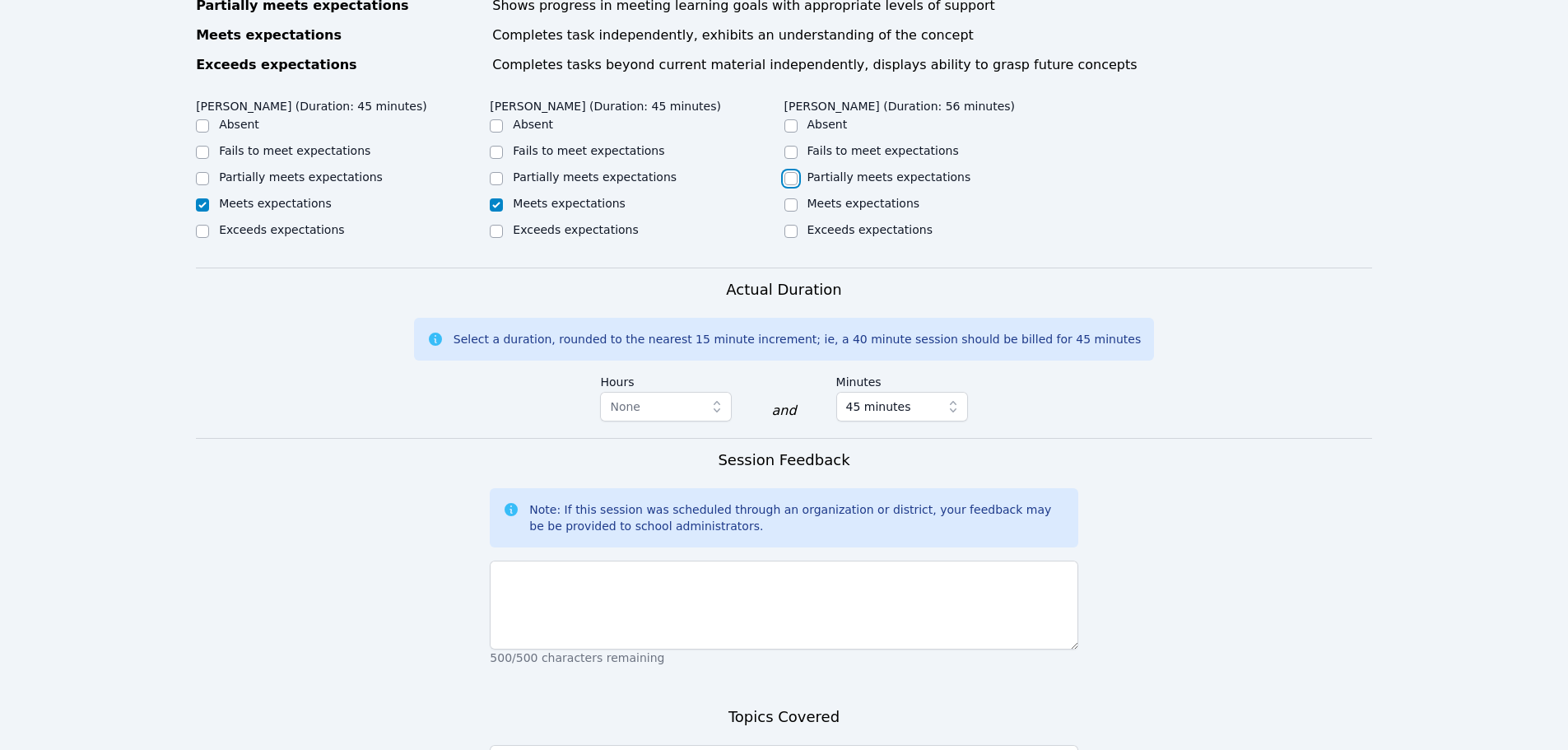
click at [794, 172] on input "Partially meets expectations" at bounding box center [791, 178] width 13 height 13
checkbox input "true"
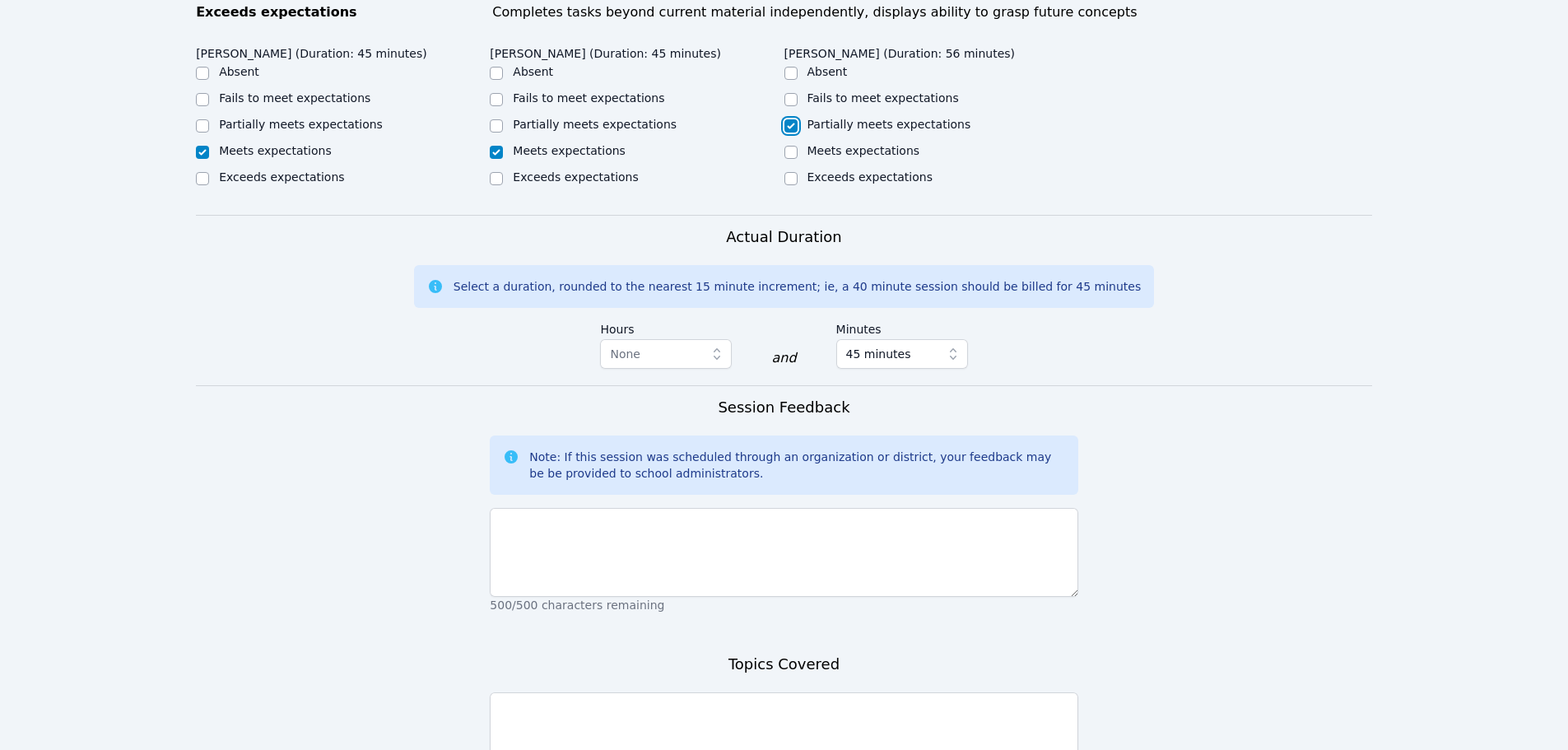
scroll to position [906, 0]
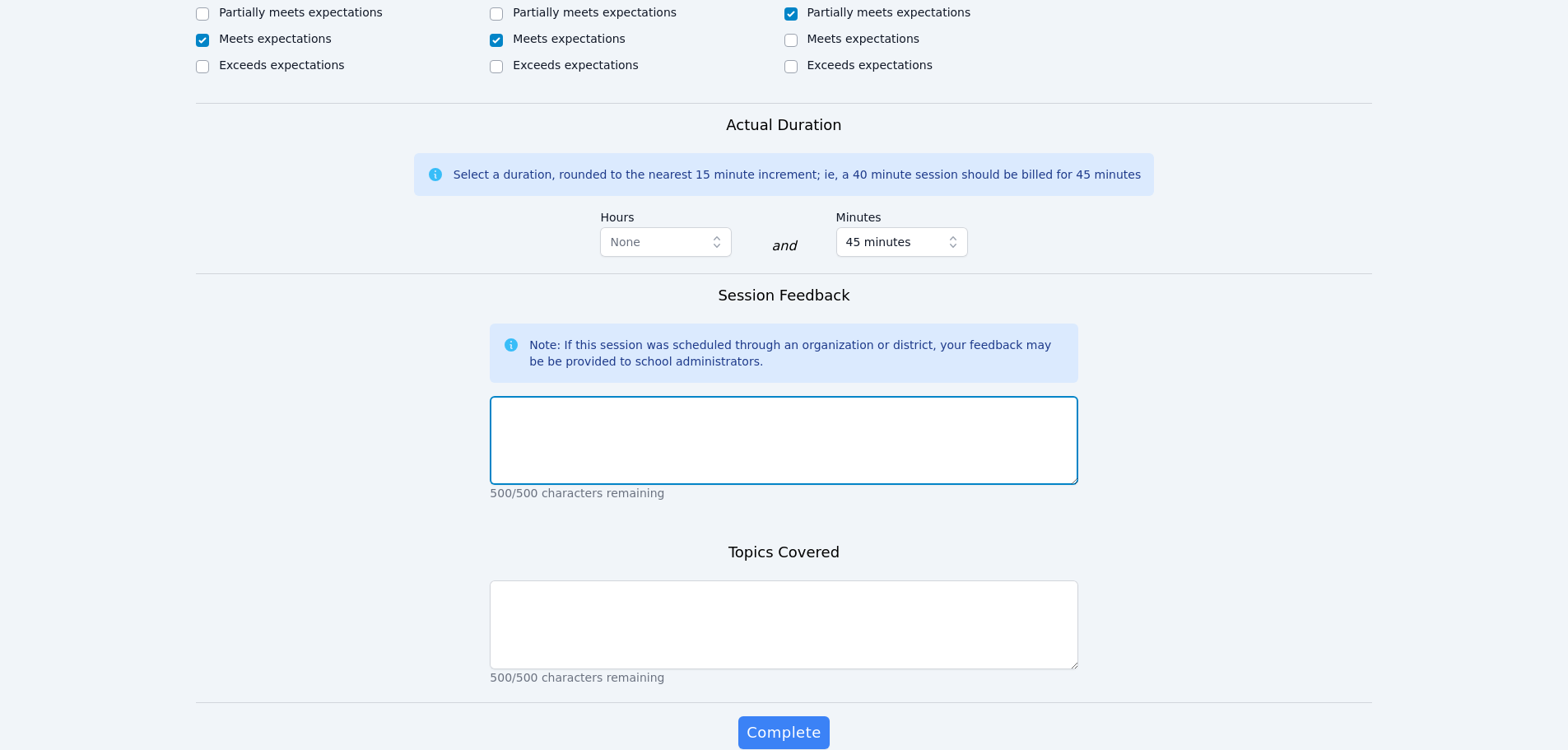
click at [620, 396] on textarea at bounding box center [784, 439] width 588 height 89
type textarea "The students were very engaged and they all participated fully."
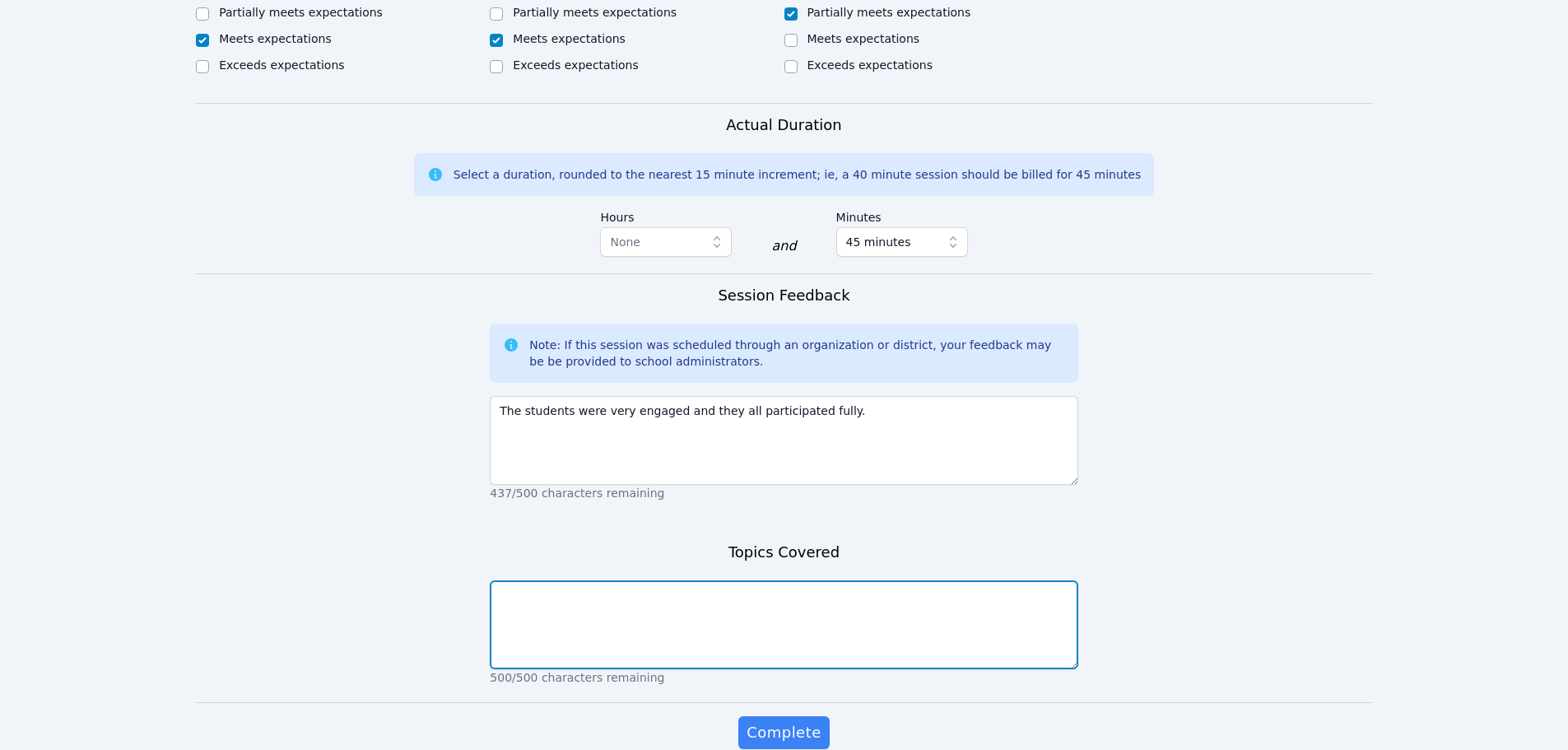
click at [851, 600] on textarea at bounding box center [784, 624] width 588 height 89
click at [544, 580] on textarea "A, M, T. writing word" at bounding box center [784, 624] width 588 height 89
type textarea "A, M, T. recognizing and writing words with the short a sound in the middle."
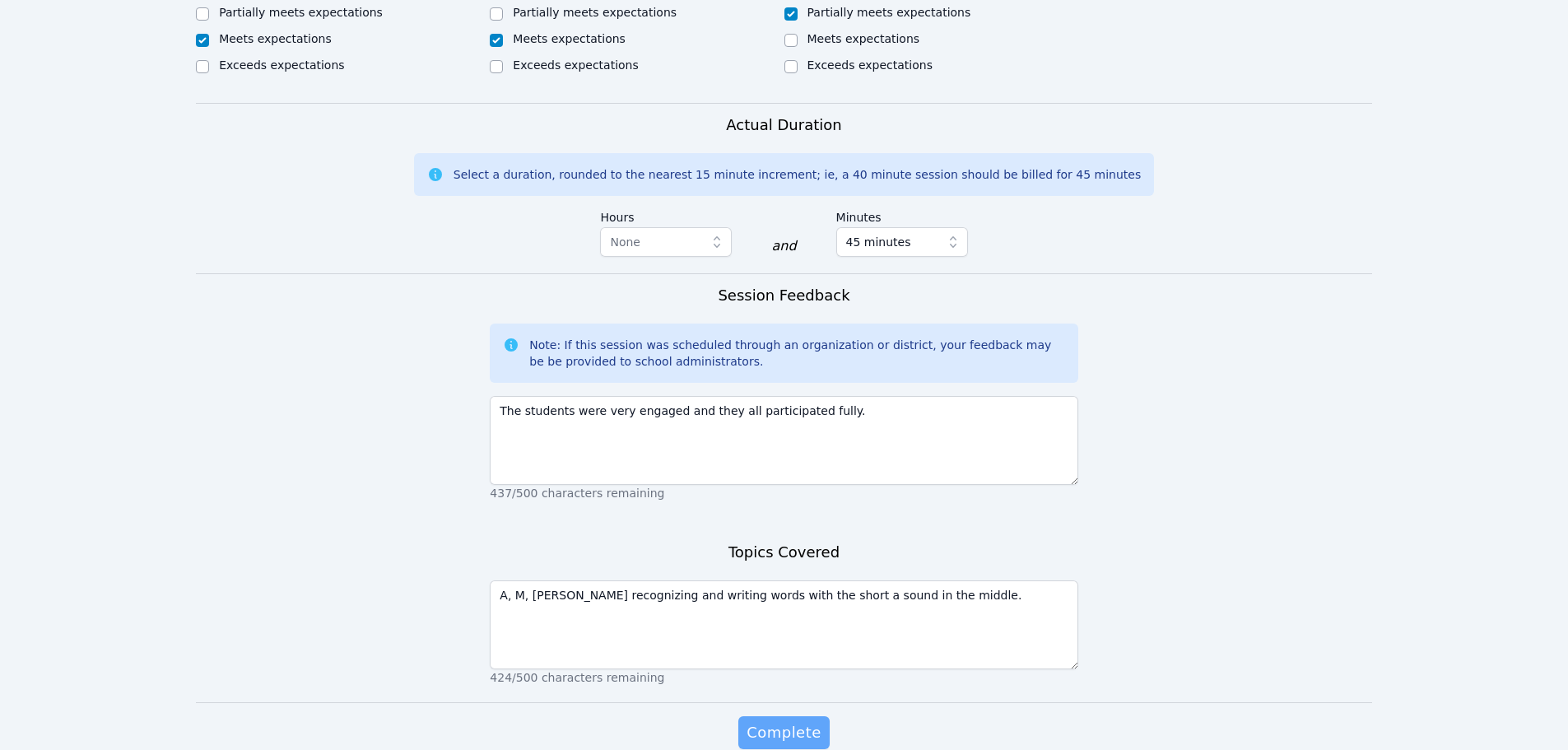
click at [767, 721] on span "Complete" at bounding box center [783, 732] width 74 height 23
